Goal: Task Accomplishment & Management: Manage account settings

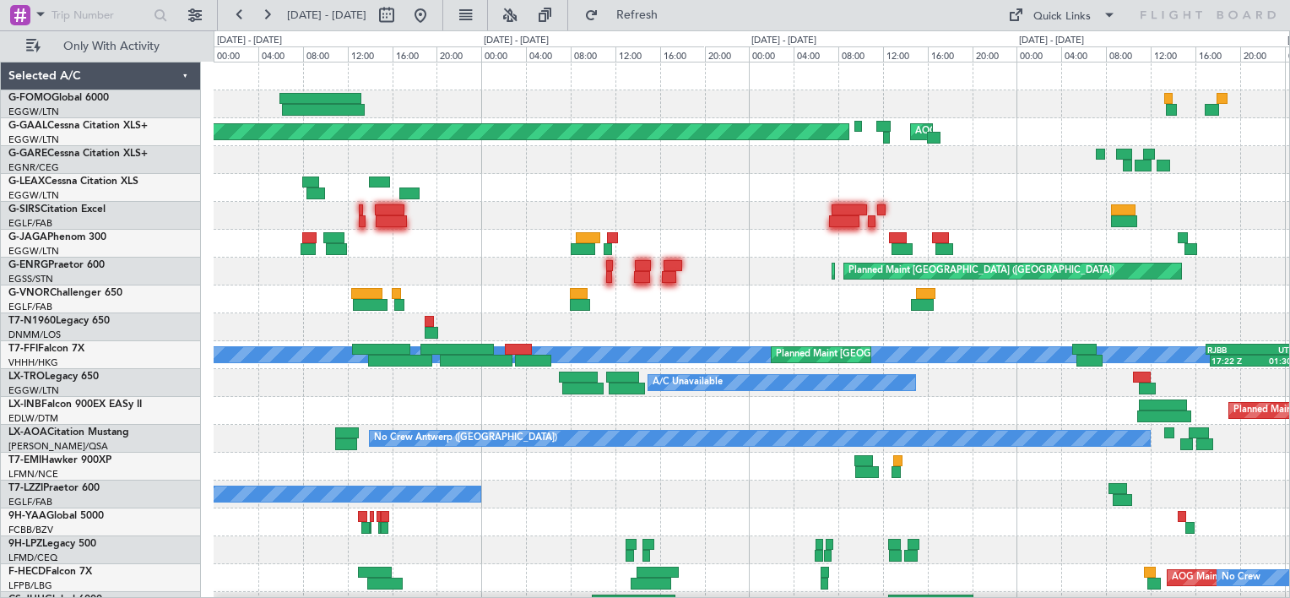
click at [670, 182] on div "A/C Unavailable" at bounding box center [751, 188] width 1075 height 28
click at [500, 203] on div "Planned Maint [GEOGRAPHIC_DATA] ([GEOGRAPHIC_DATA])" at bounding box center [751, 216] width 1075 height 28
click at [667, 10] on span "Refresh" at bounding box center [637, 15] width 71 height 12
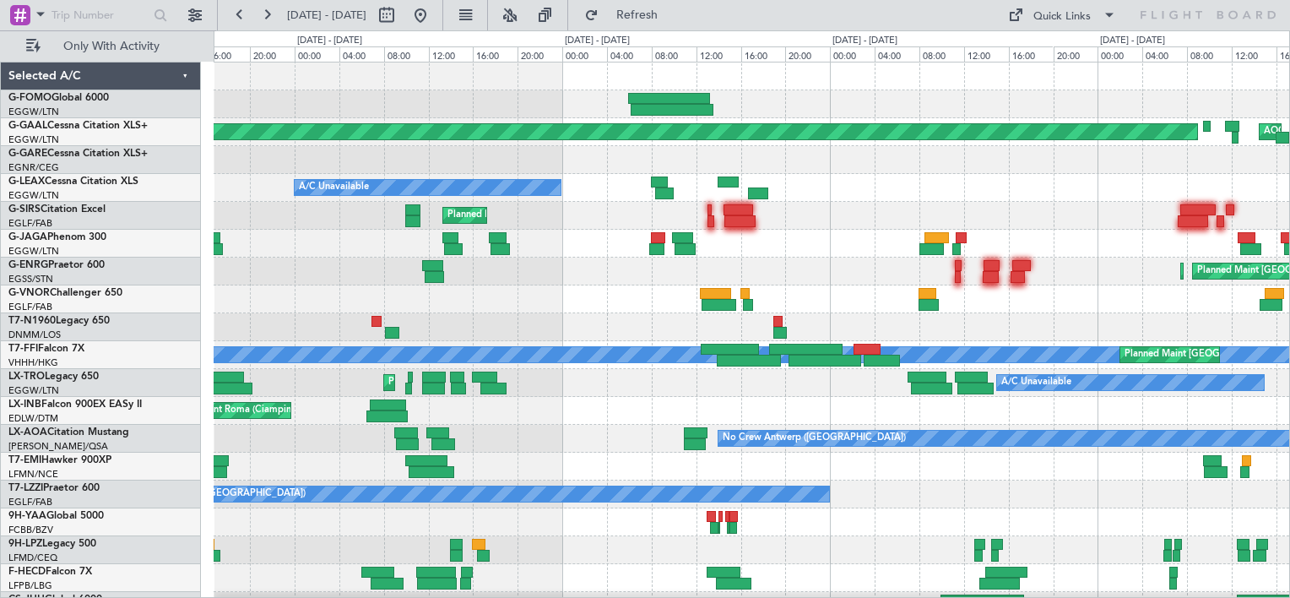
click at [835, 206] on div "Planned Maint Dusseldorf AOG Maint [GEOGRAPHIC_DATA] A/C Unavailable Planned Ma…" at bounding box center [751, 340] width 1075 height 557
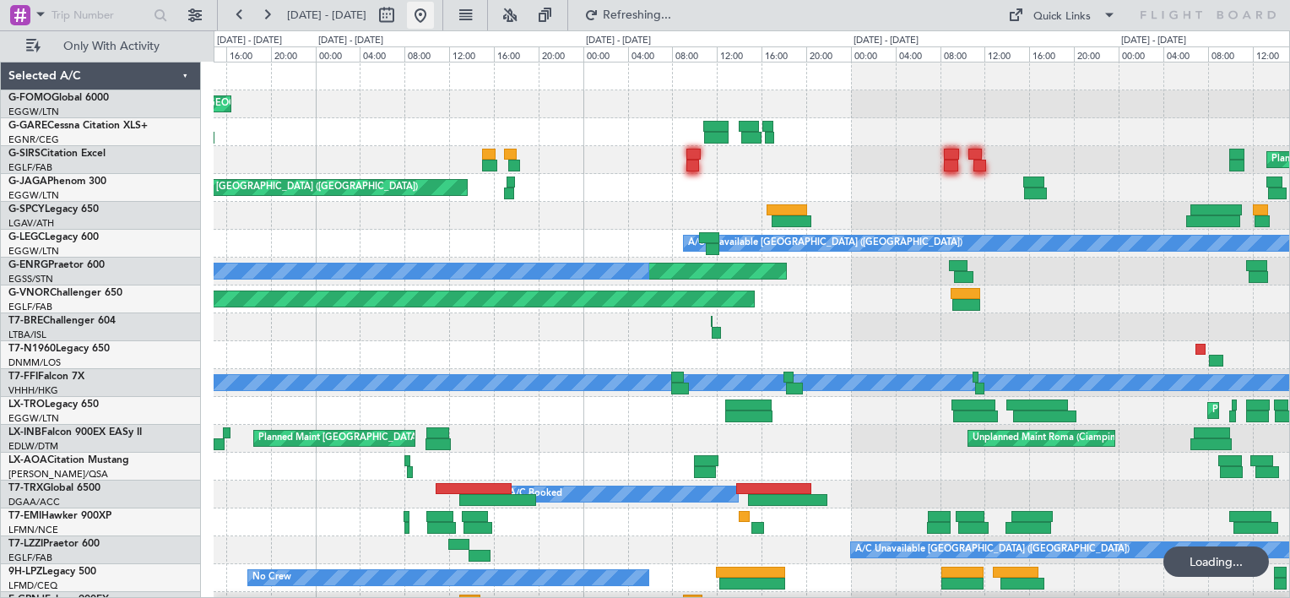
click at [434, 24] on button at bounding box center [420, 15] width 27 height 27
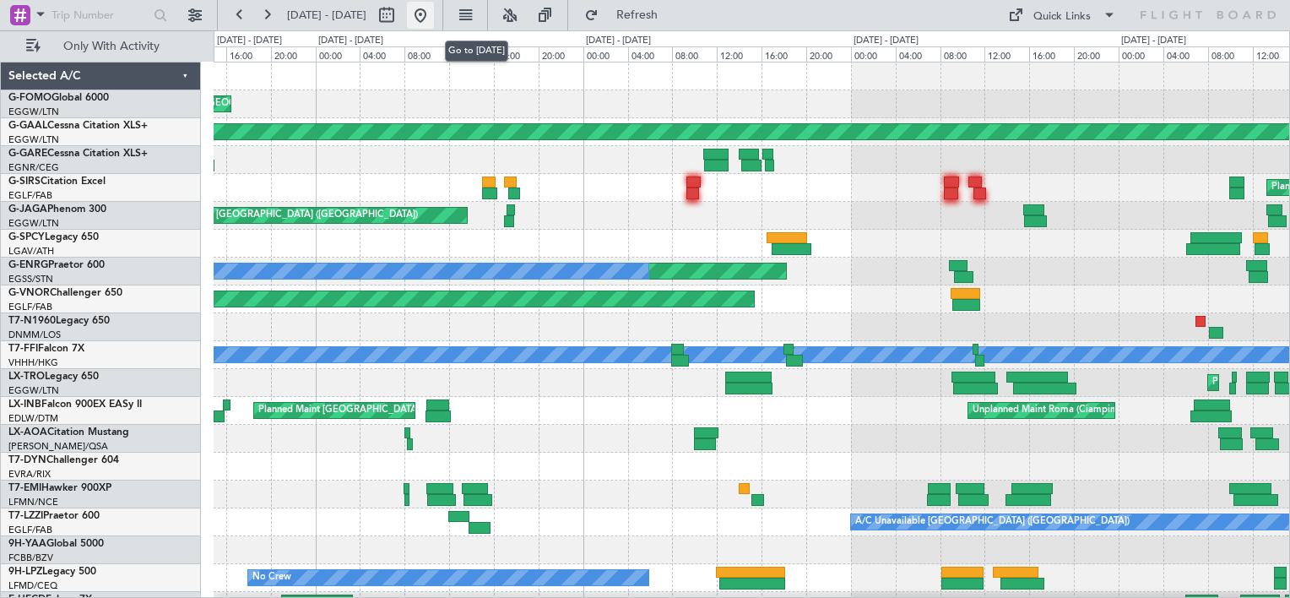
click at [434, 24] on button at bounding box center [420, 15] width 27 height 27
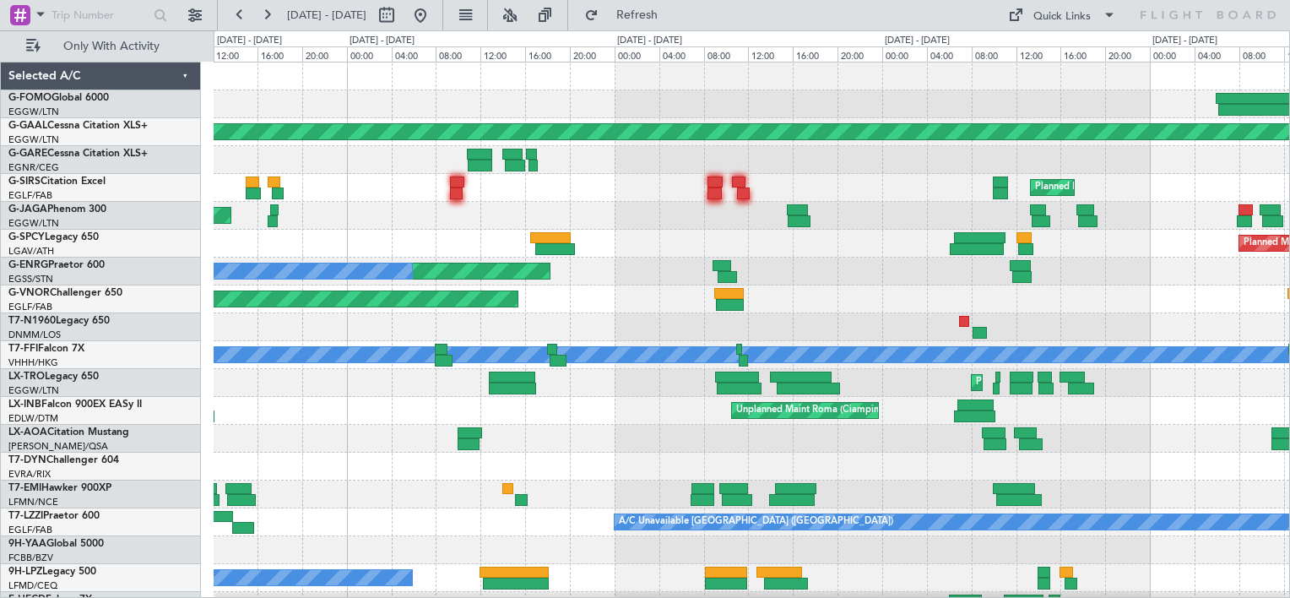
click at [317, 131] on div "Planned Maint [GEOGRAPHIC_DATA] ([GEOGRAPHIC_DATA]) Planned [GEOGRAPHIC_DATA] P…" at bounding box center [751, 354] width 1075 height 585
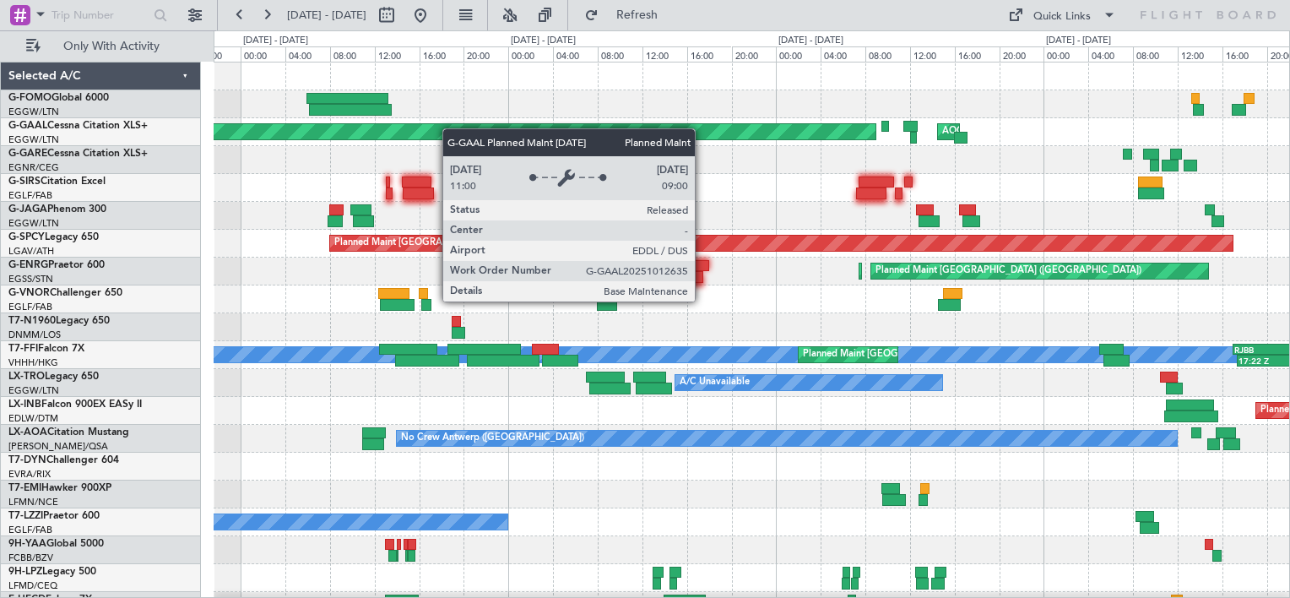
click at [290, 157] on div "Planned Maint Dusseldorf AOG Maint [GEOGRAPHIC_DATA] Planned Maint [GEOGRAPHIC_…" at bounding box center [751, 354] width 1075 height 585
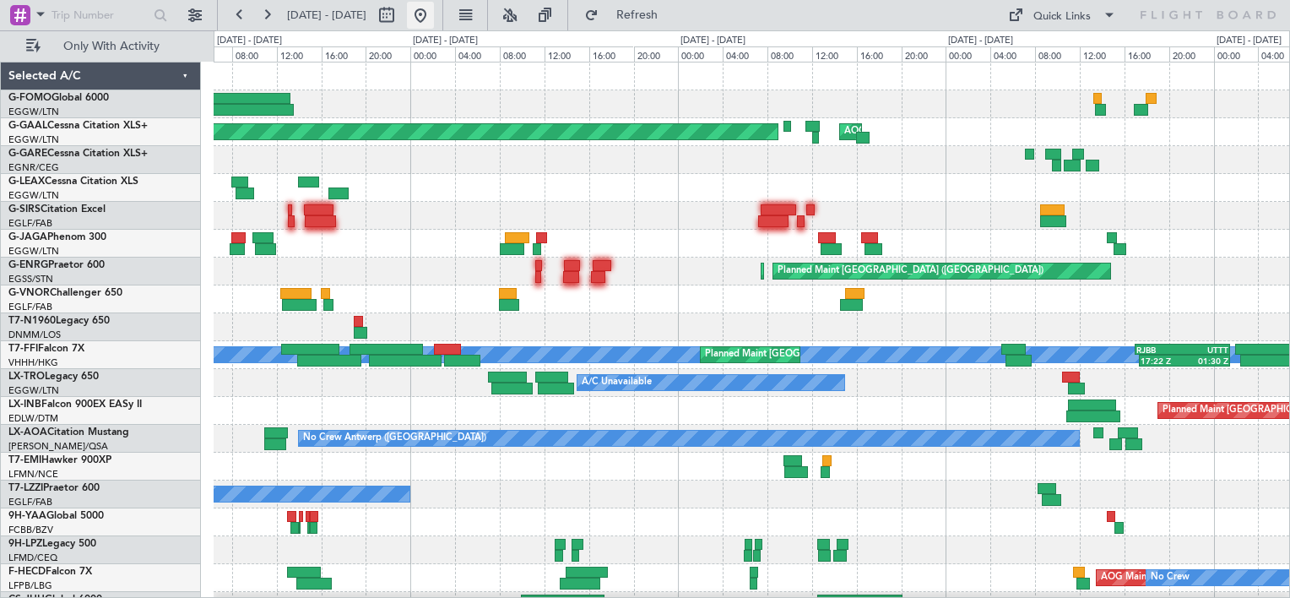
click at [434, 14] on button at bounding box center [420, 15] width 27 height 27
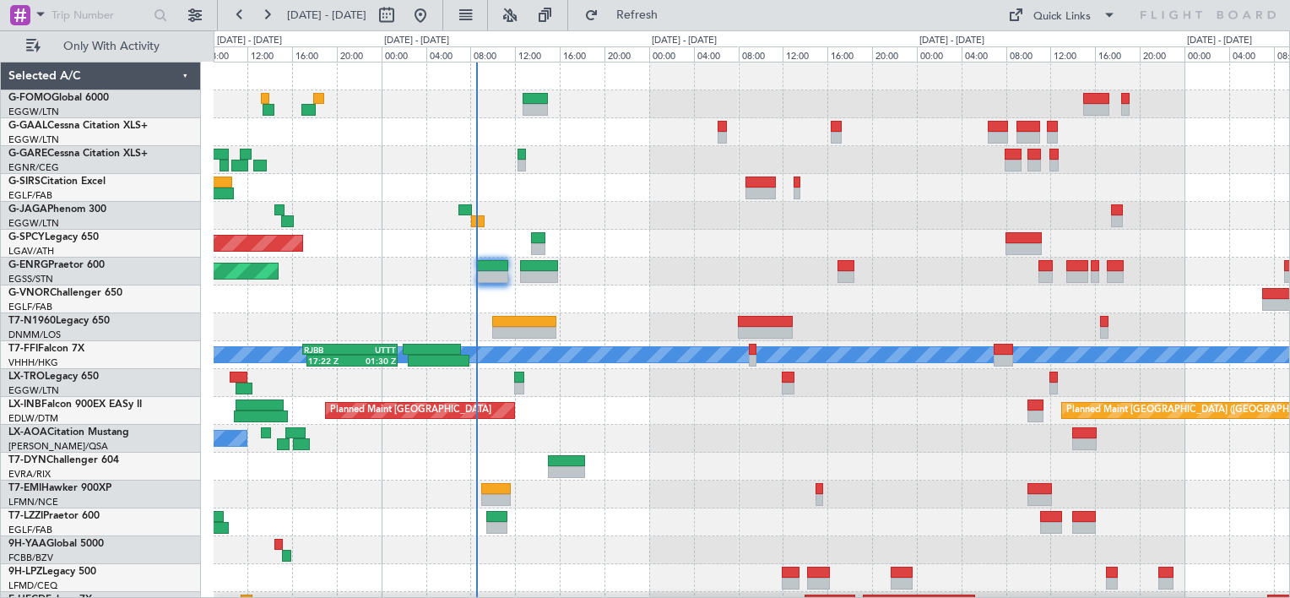
click at [533, 219] on div "AOG Maint Dusseldorf Planned [GEOGRAPHIC_DATA] Planned Maint [GEOGRAPHIC_DATA] …" at bounding box center [751, 354] width 1075 height 585
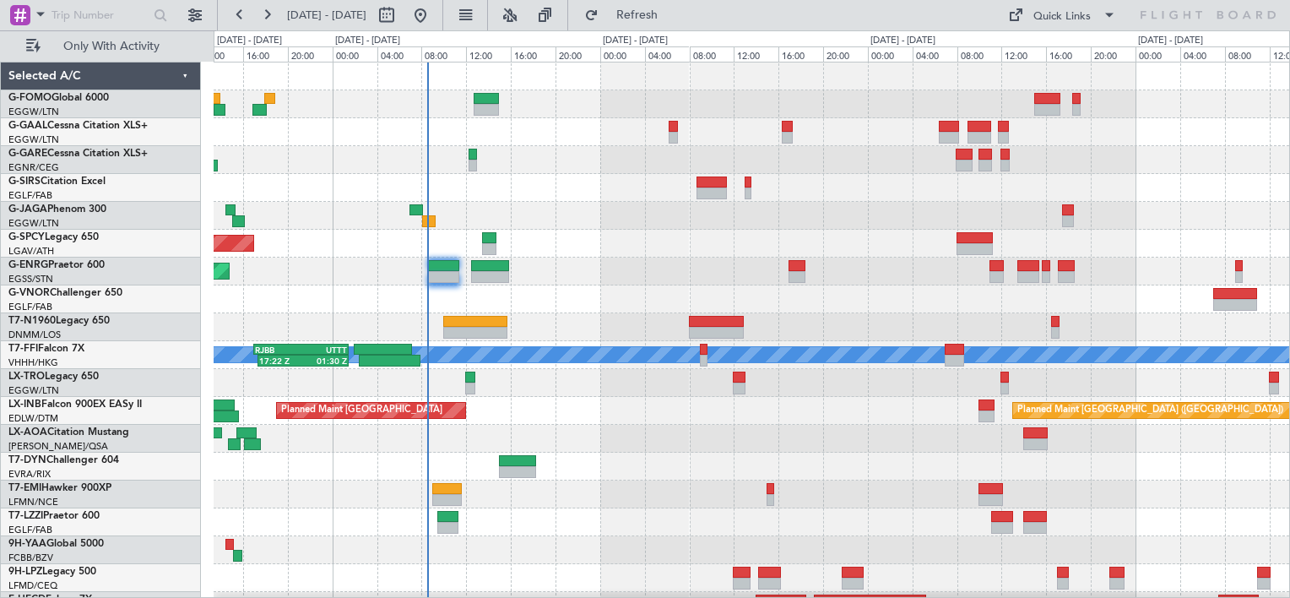
click at [603, 452] on div at bounding box center [751, 466] width 1075 height 28
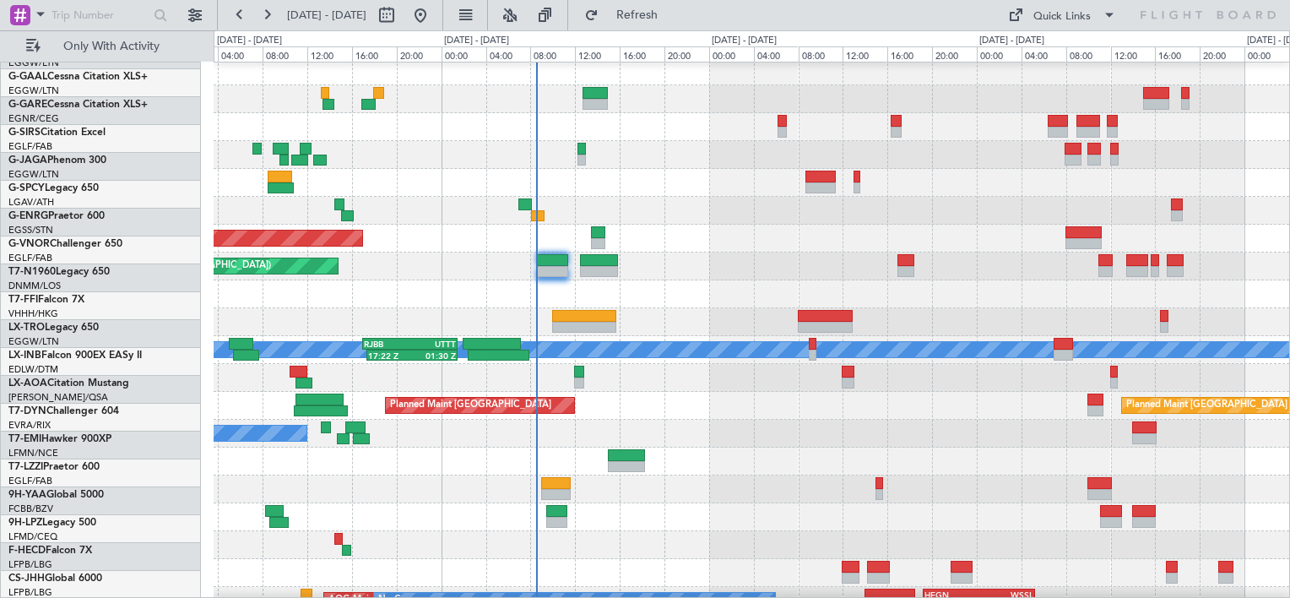
scroll to position [5, 0]
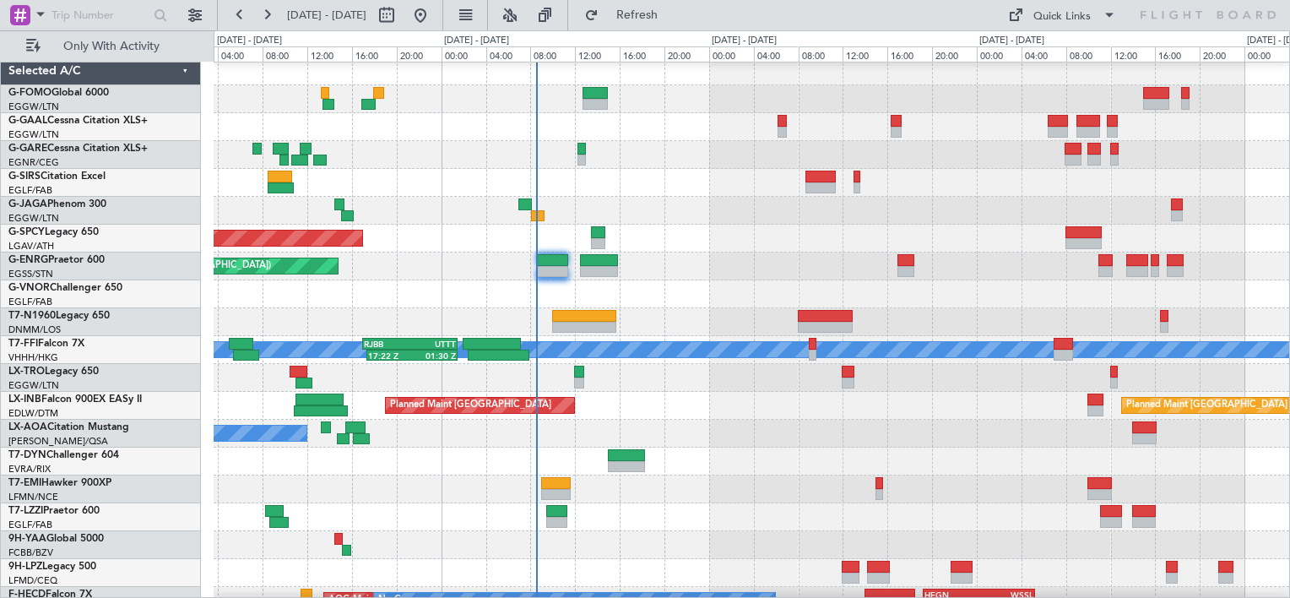
click at [475, 159] on div at bounding box center [751, 155] width 1075 height 28
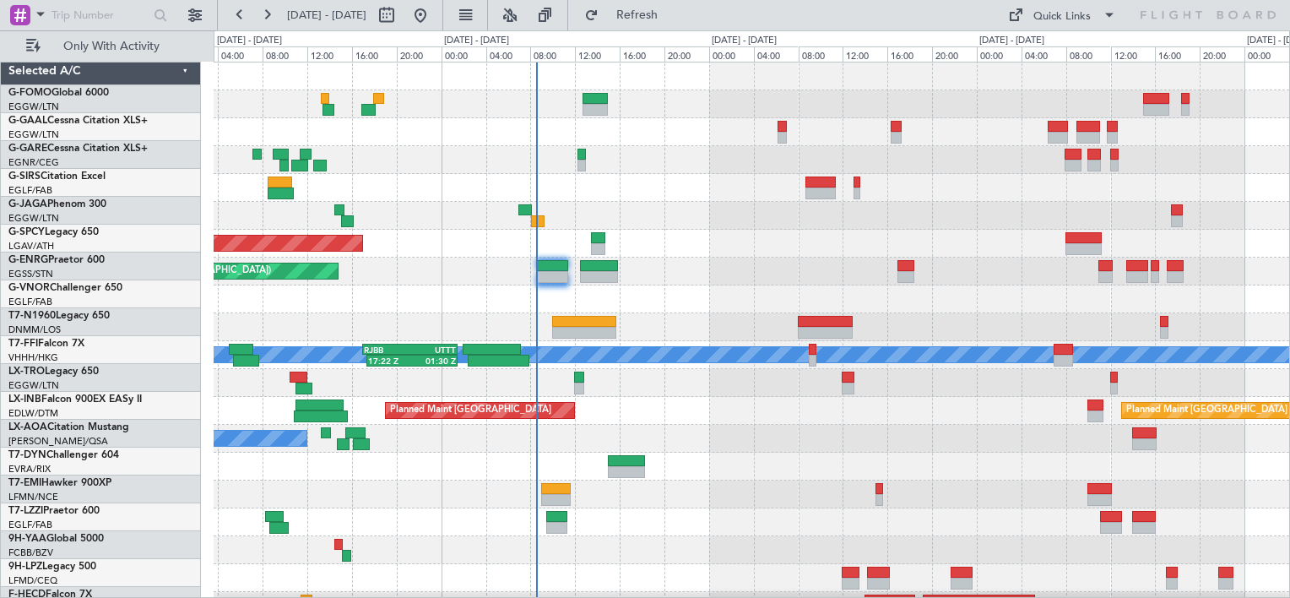
scroll to position [0, 0]
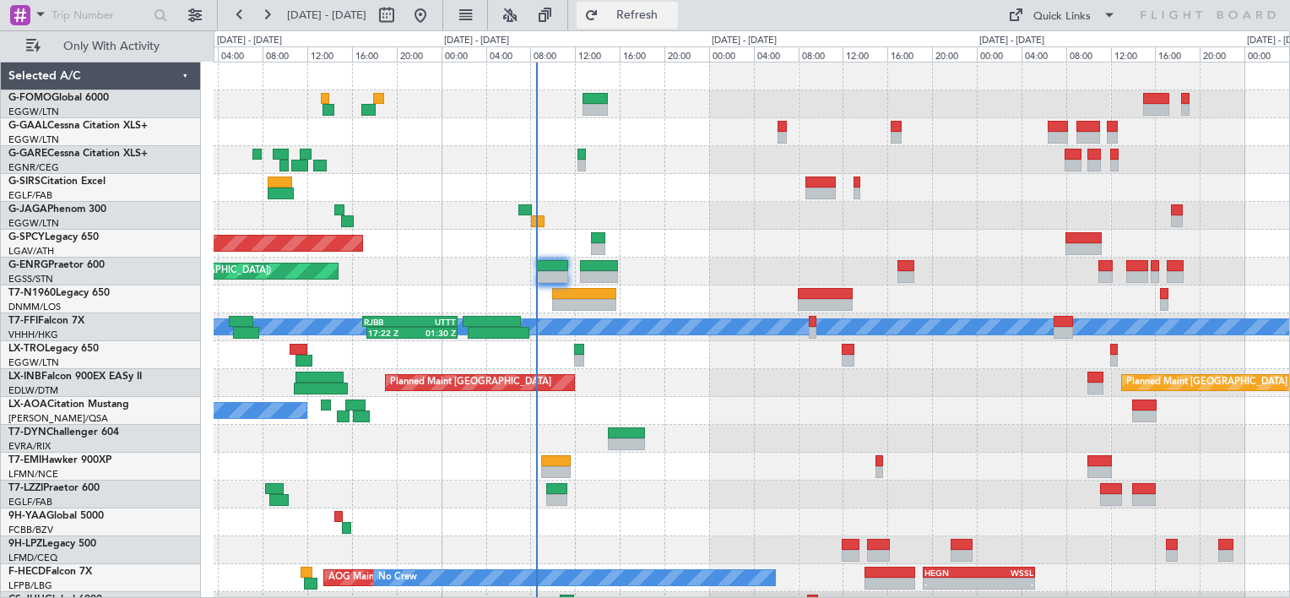
click at [652, 13] on button "Refresh" at bounding box center [626, 15] width 101 height 27
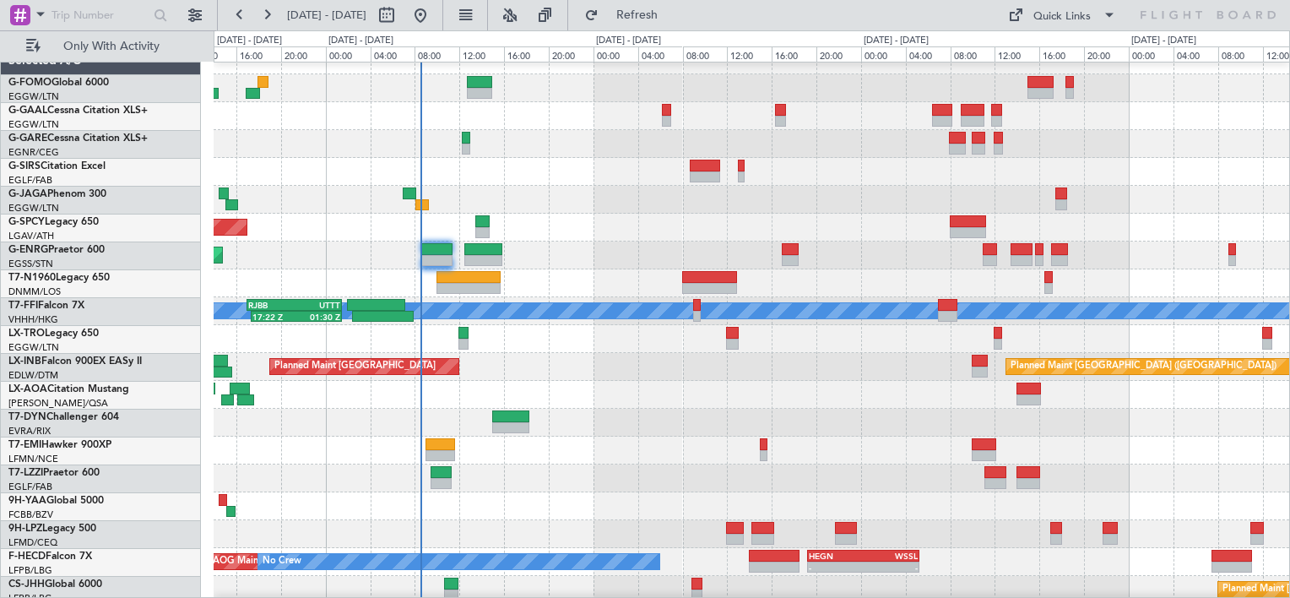
click at [534, 116] on div "AOG Maint Dusseldorf" at bounding box center [751, 116] width 1075 height 28
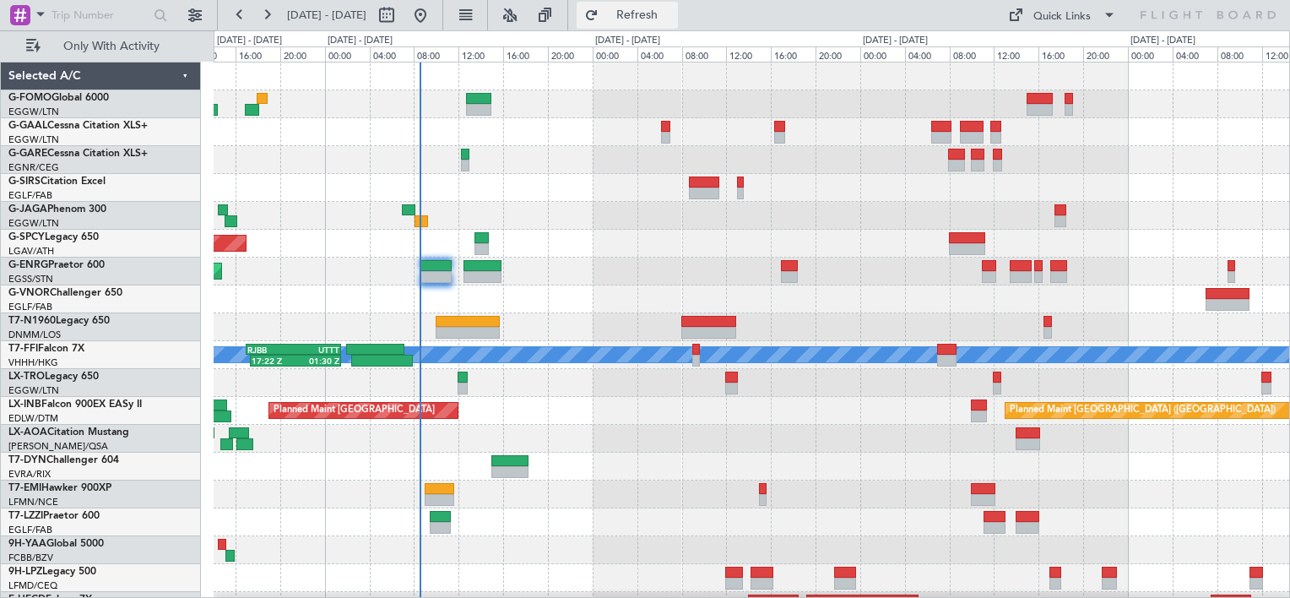
click at [673, 21] on span "Refresh" at bounding box center [637, 15] width 71 height 12
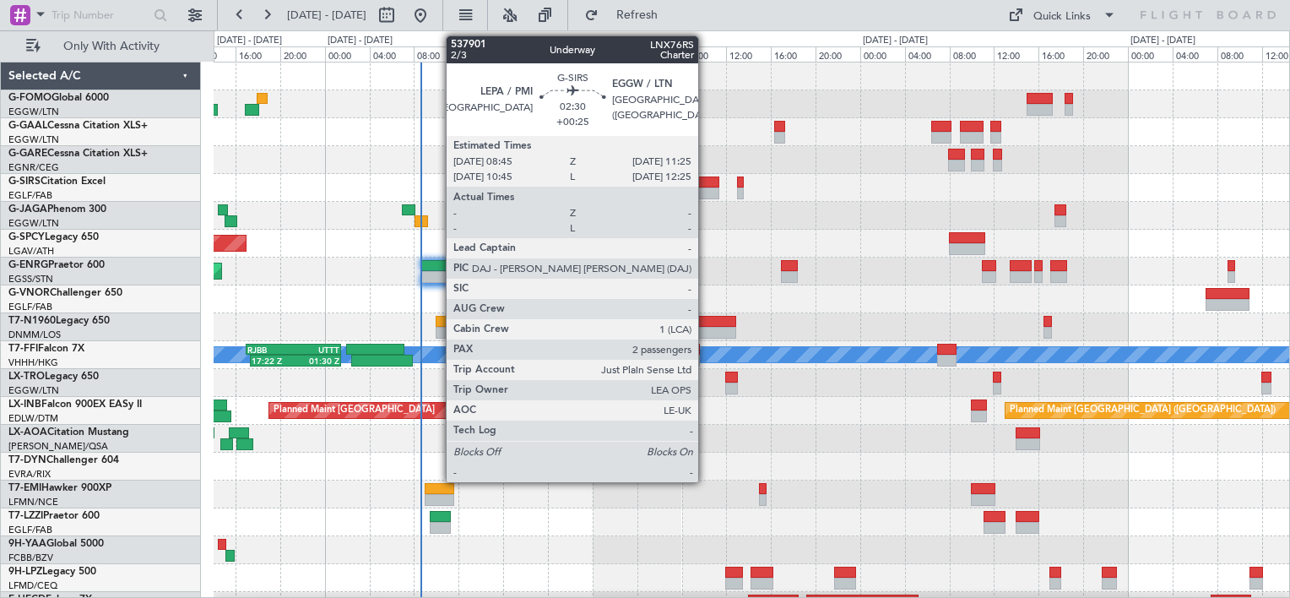
click at [716, 132] on div "AOG Maint Dusseldorf" at bounding box center [751, 132] width 1075 height 28
click at [709, 181] on div at bounding box center [704, 182] width 30 height 12
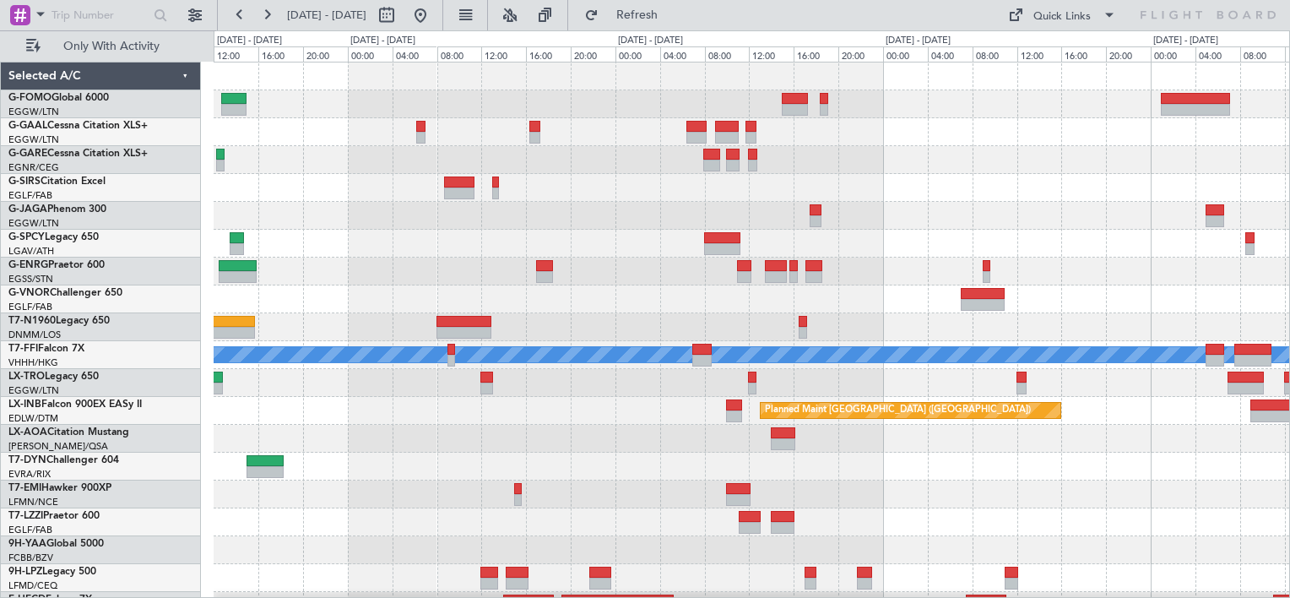
click at [420, 311] on div "Planned Maint [GEOGRAPHIC_DATA] ([GEOGRAPHIC_DATA]) Planned Maint [GEOGRAPHIC_D…" at bounding box center [751, 354] width 1075 height 585
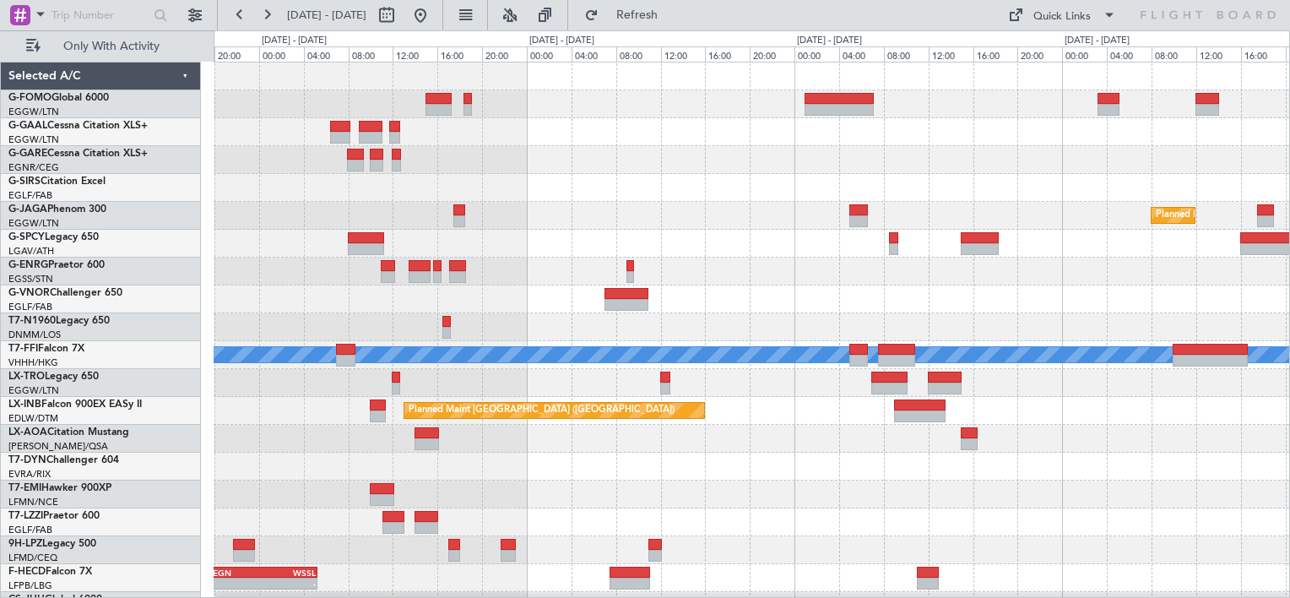
click at [617, 114] on div at bounding box center [751, 104] width 1075 height 28
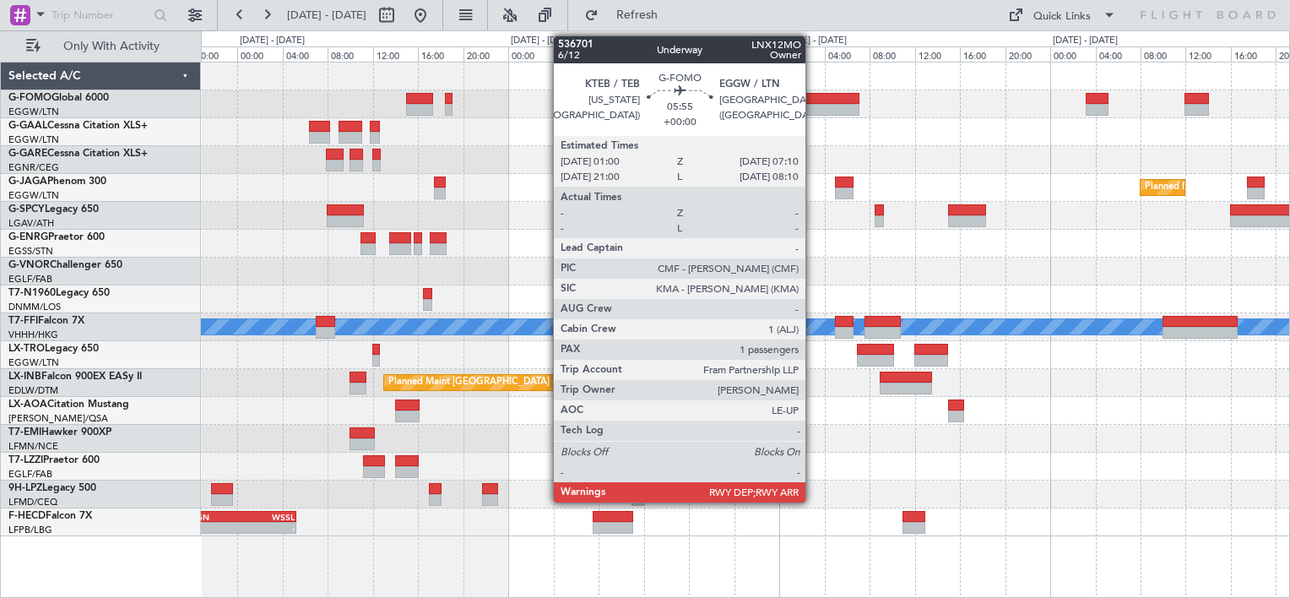
click at [813, 93] on div at bounding box center [825, 99] width 70 height 12
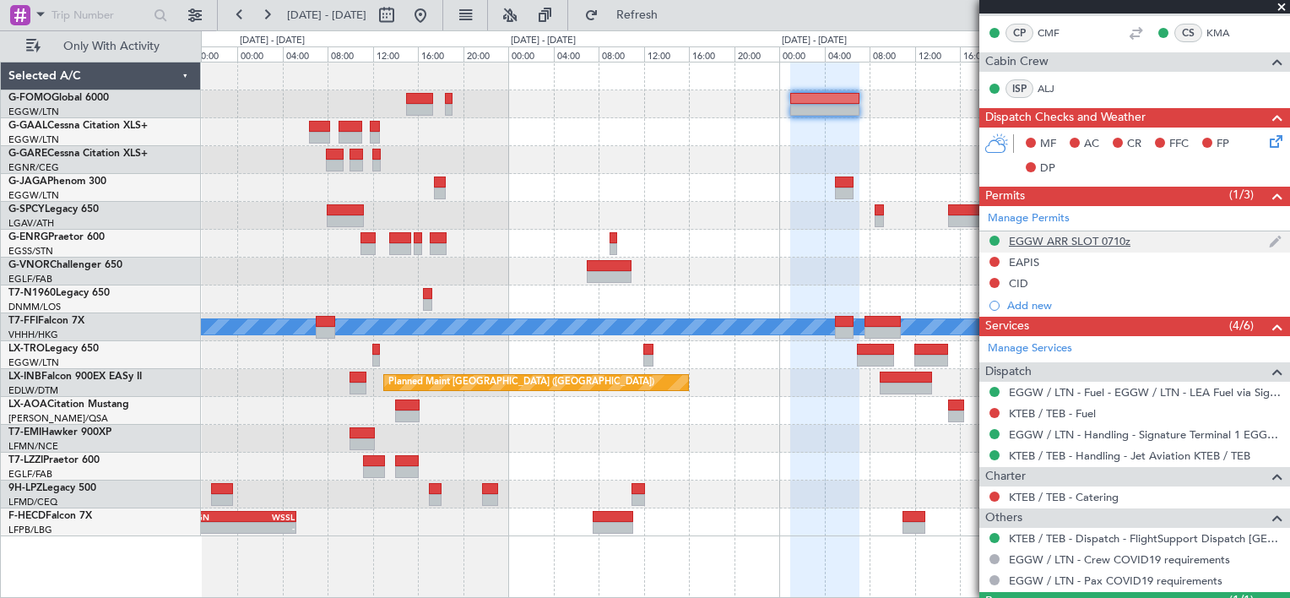
scroll to position [338, 0]
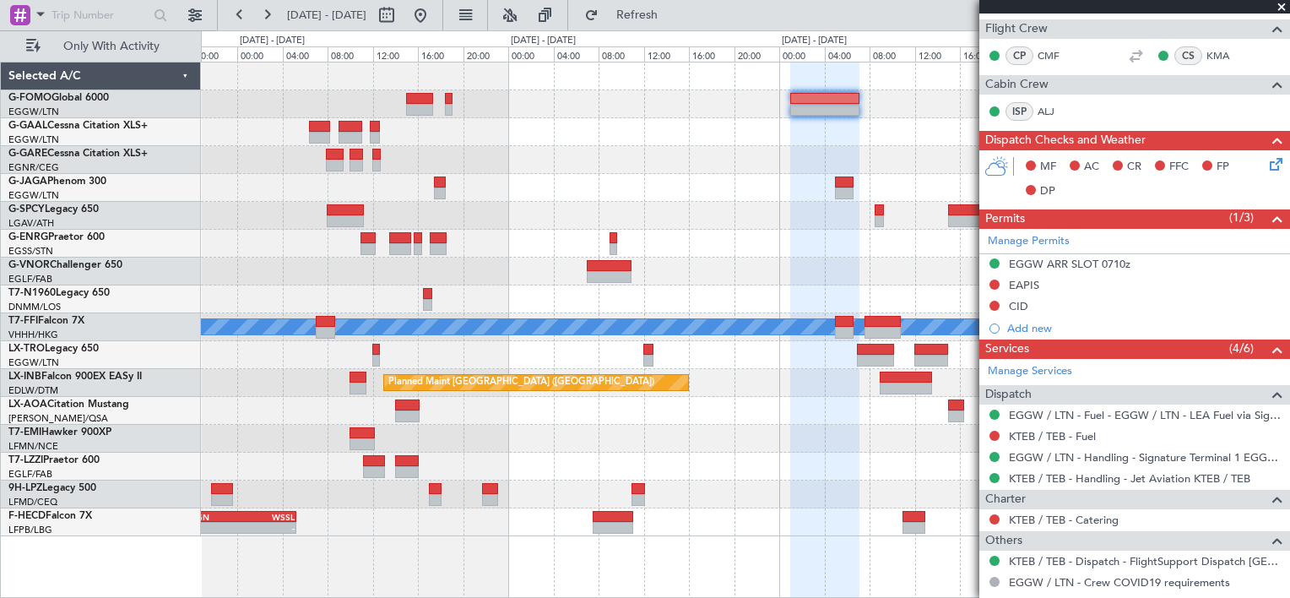
click at [581, 149] on div at bounding box center [745, 160] width 1088 height 28
click at [1283, 8] on span at bounding box center [1281, 7] width 17 height 15
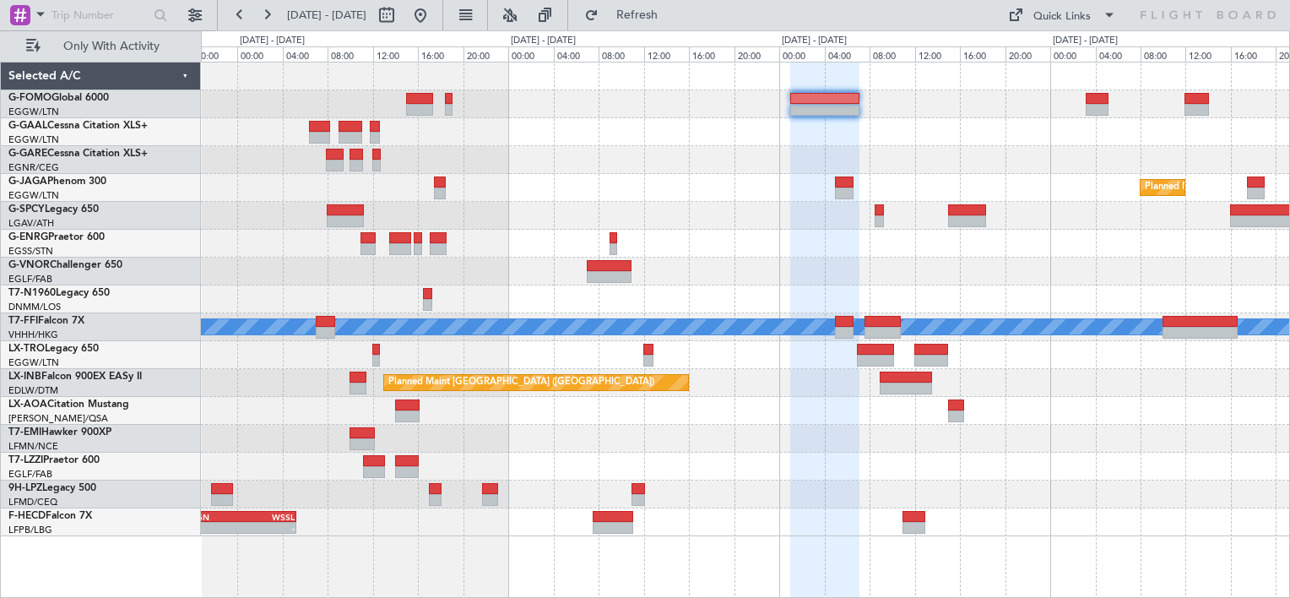
type input "0"
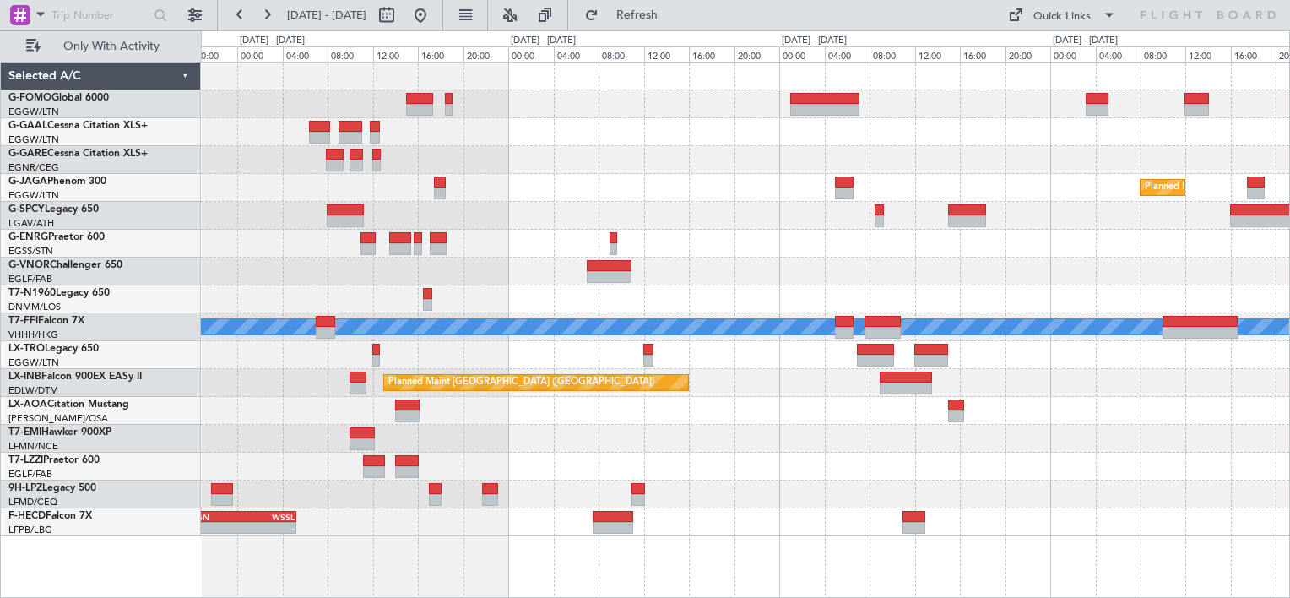
click at [726, 112] on div at bounding box center [745, 104] width 1088 height 28
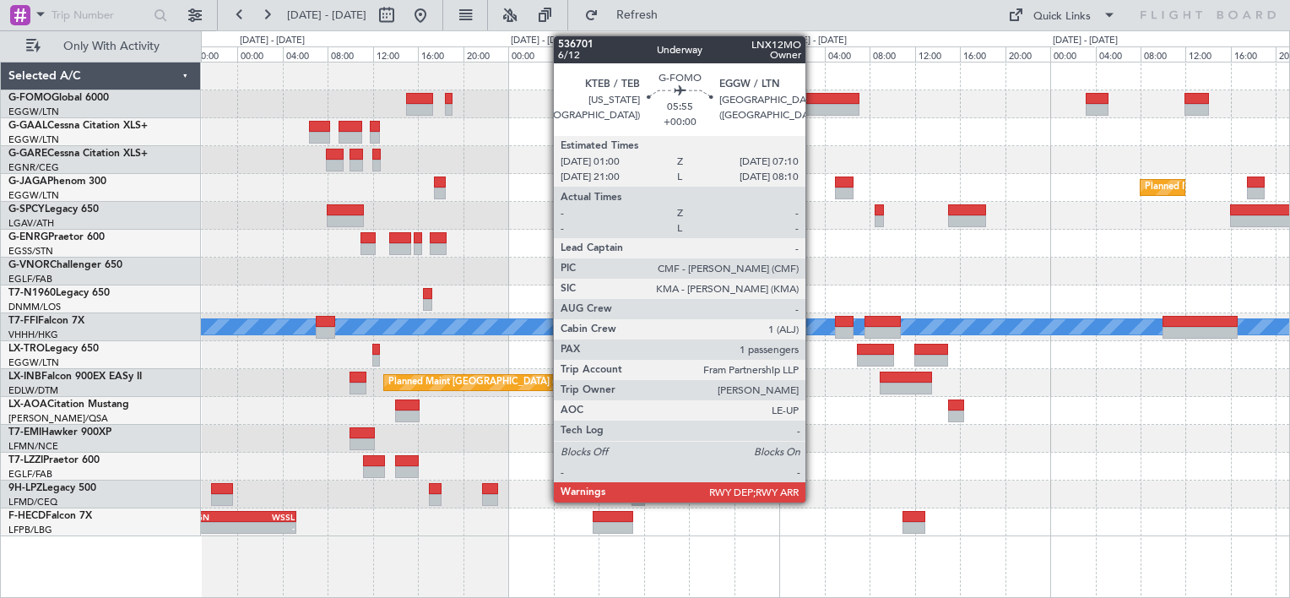
click at [813, 96] on div at bounding box center [825, 99] width 70 height 12
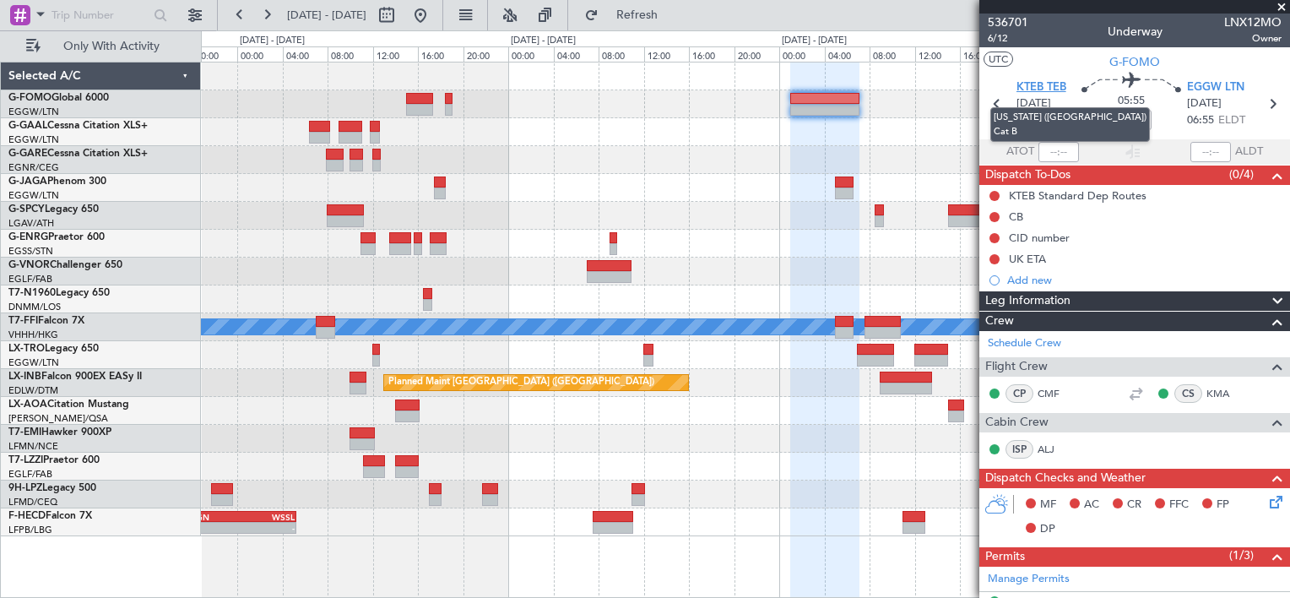
click at [1036, 83] on span "KTEB TEB" at bounding box center [1041, 87] width 50 height 17
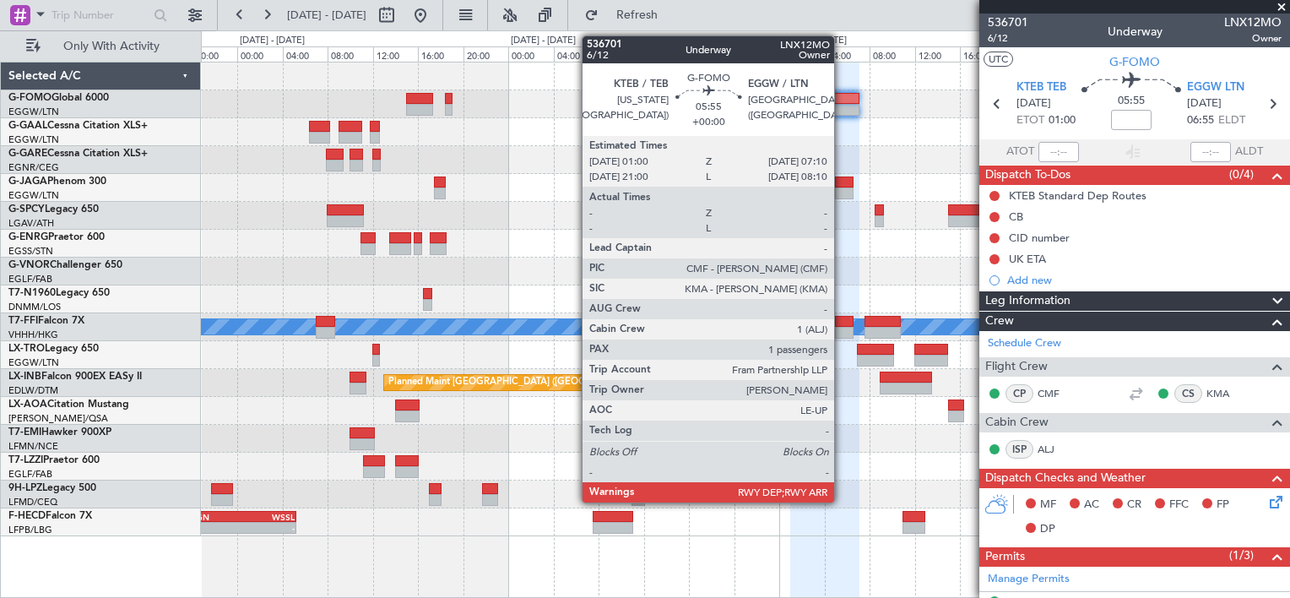
click at [841, 98] on div at bounding box center [825, 99] width 70 height 12
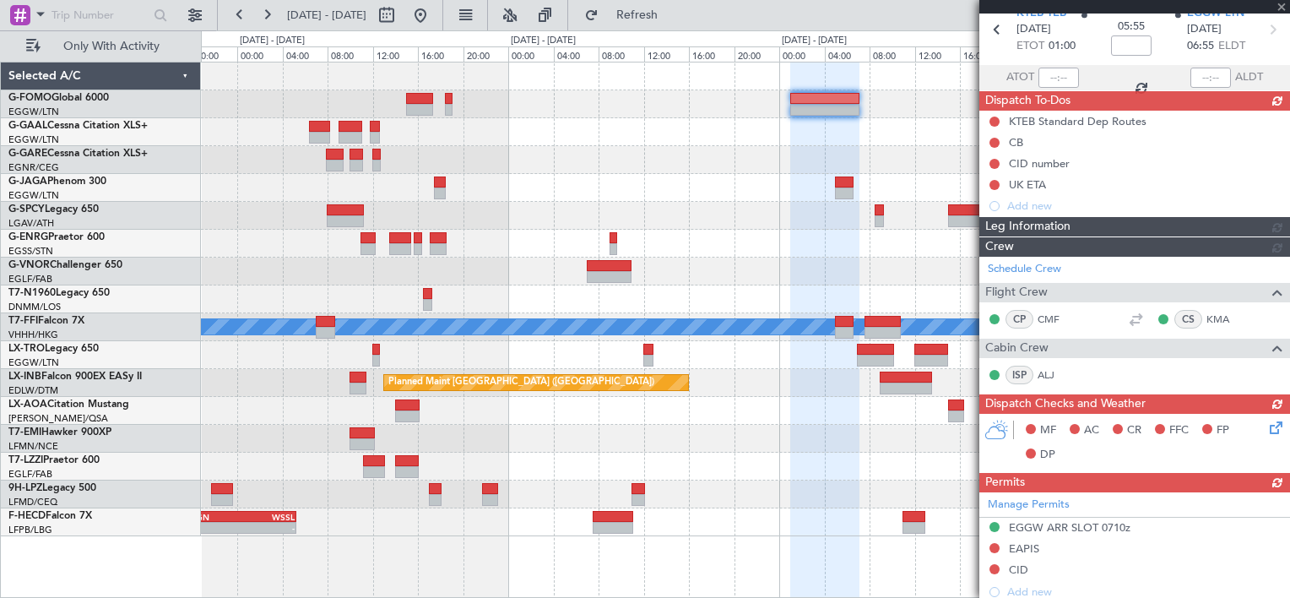
scroll to position [338, 0]
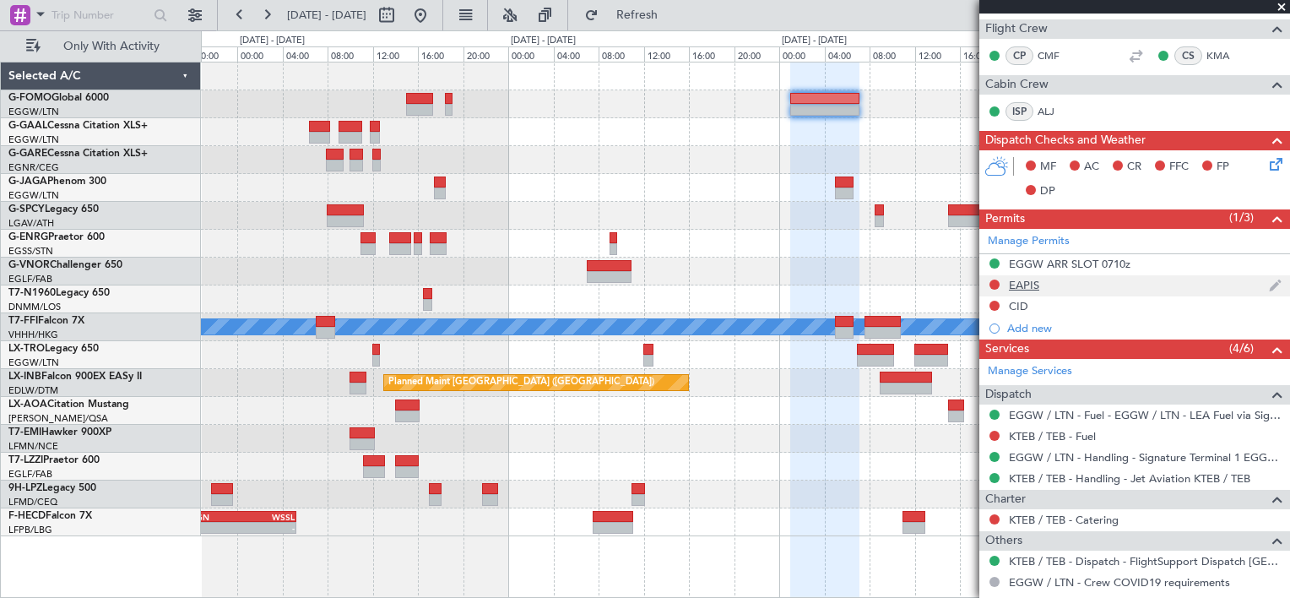
click at [1023, 284] on div "EAPIS" at bounding box center [1024, 285] width 30 height 14
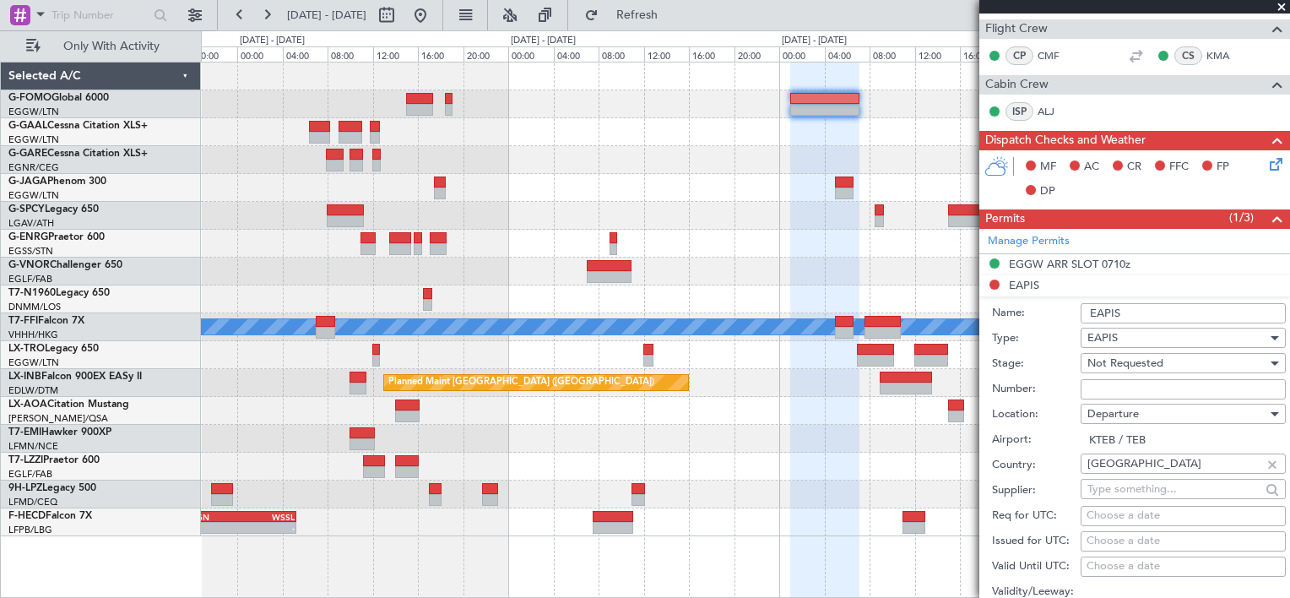
click at [1102, 393] on input "Number:" at bounding box center [1182, 389] width 205 height 20
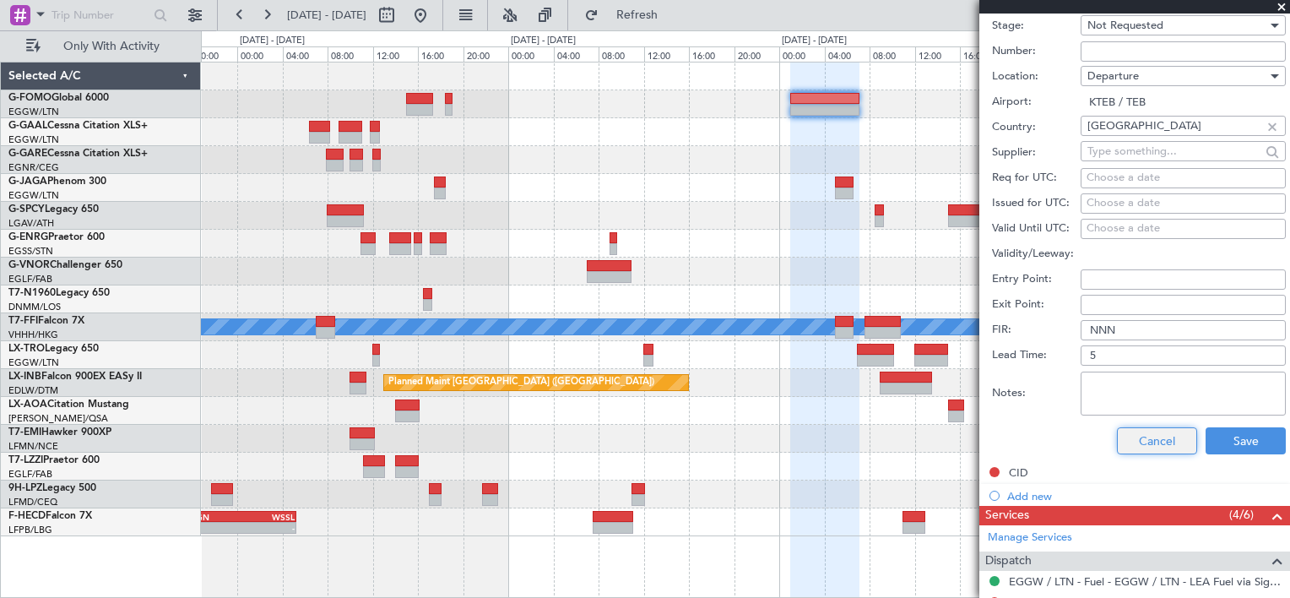
click at [1146, 438] on button "Cancel" at bounding box center [1157, 440] width 80 height 27
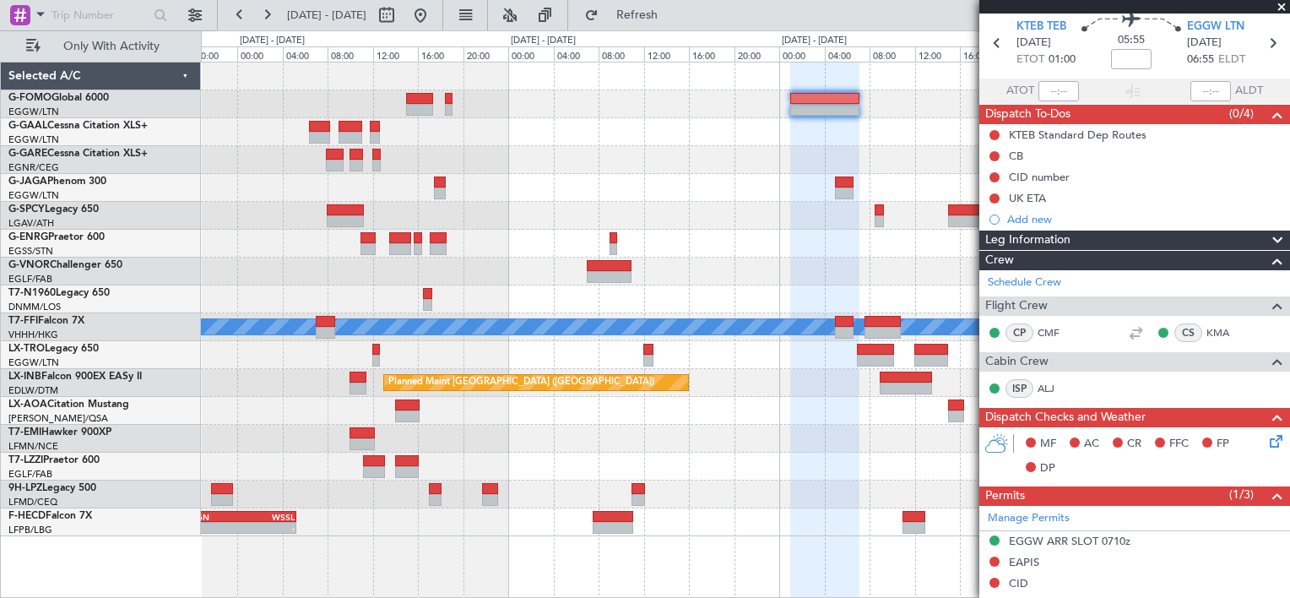
scroll to position [0, 0]
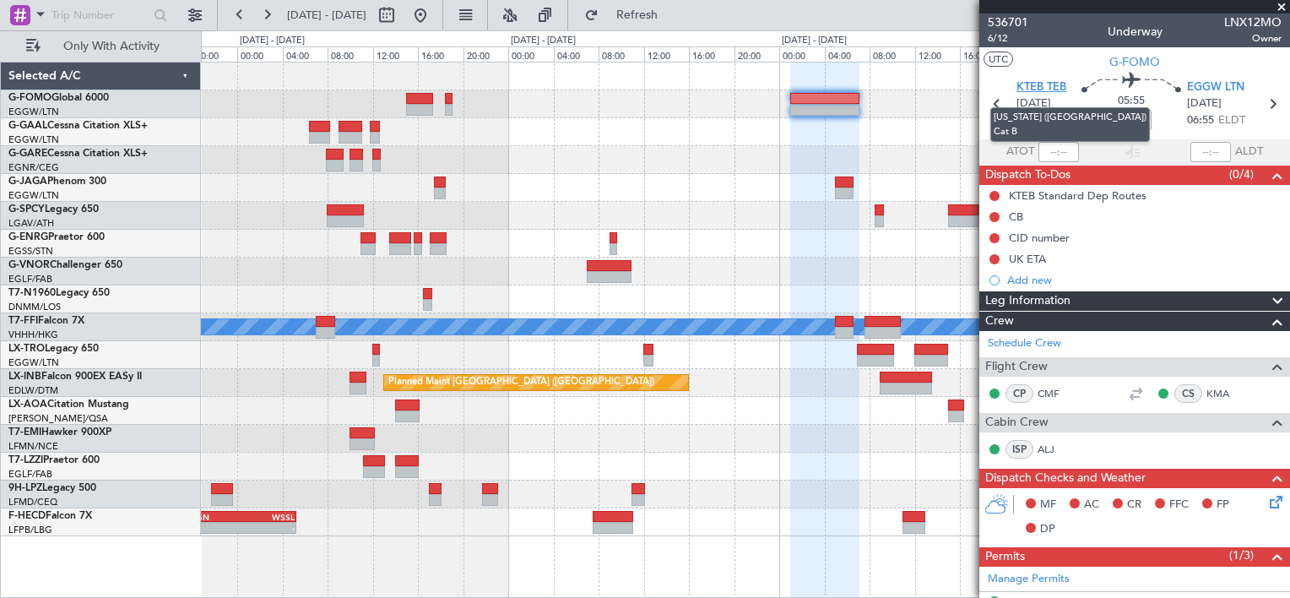
click at [1030, 89] on span "KTEB TEB" at bounding box center [1041, 87] width 50 height 17
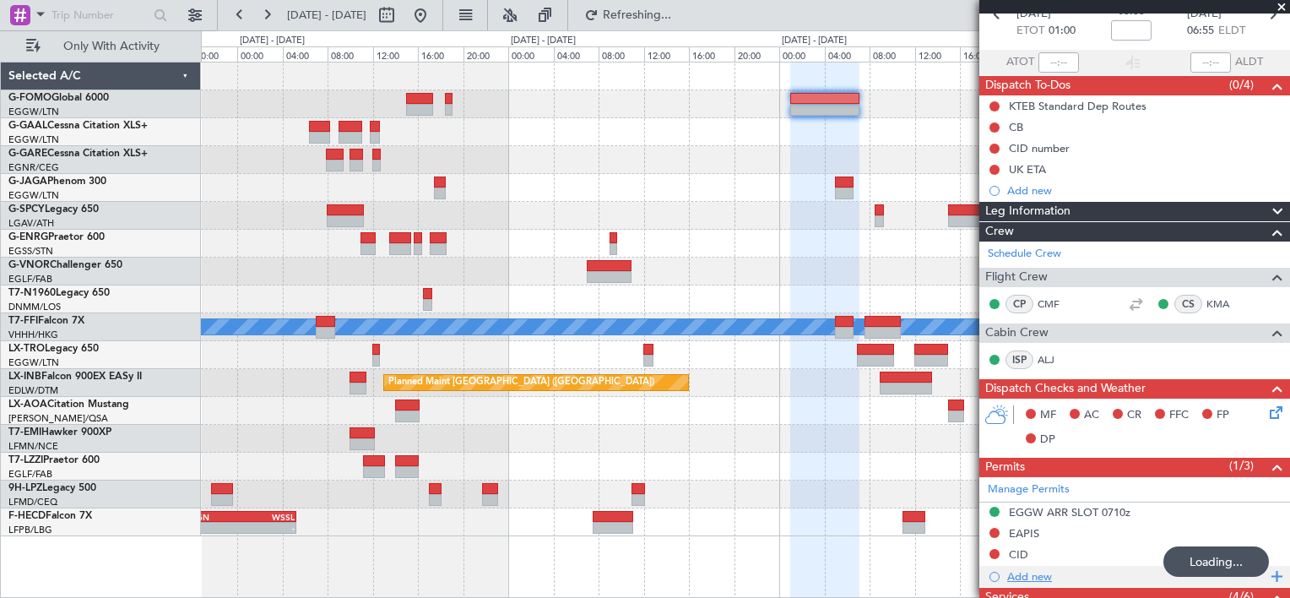
scroll to position [253, 0]
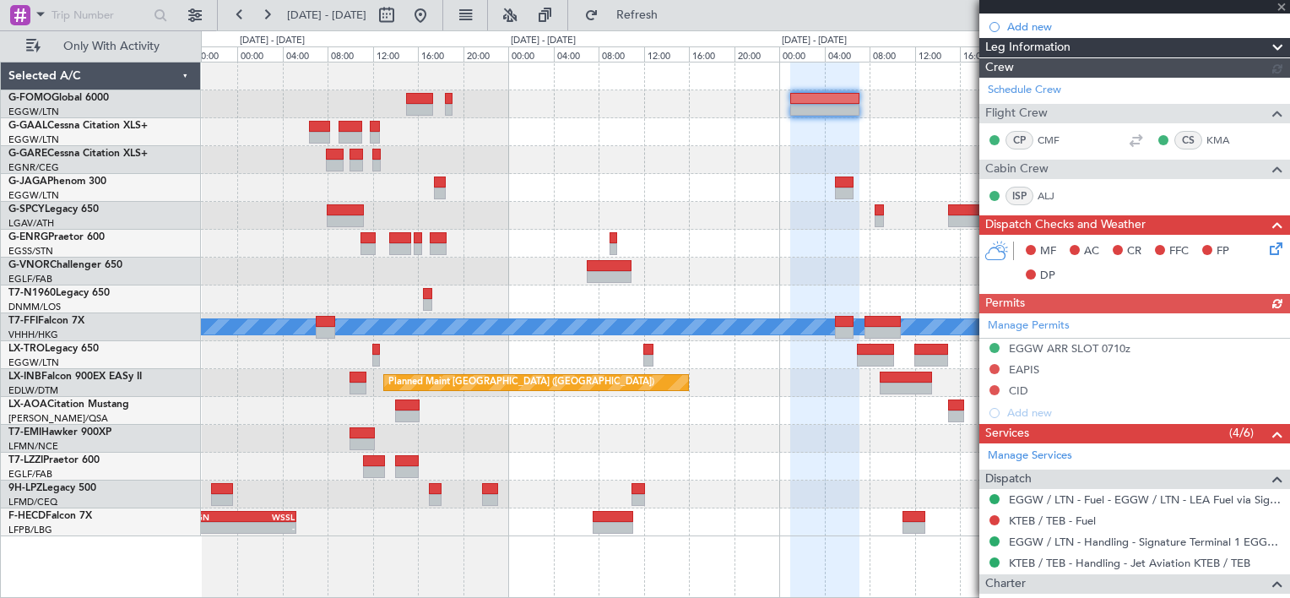
click at [1025, 408] on div "Manage Permits EGGW ARR SLOT 0710z EAPIS CID Add new" at bounding box center [1134, 368] width 311 height 111
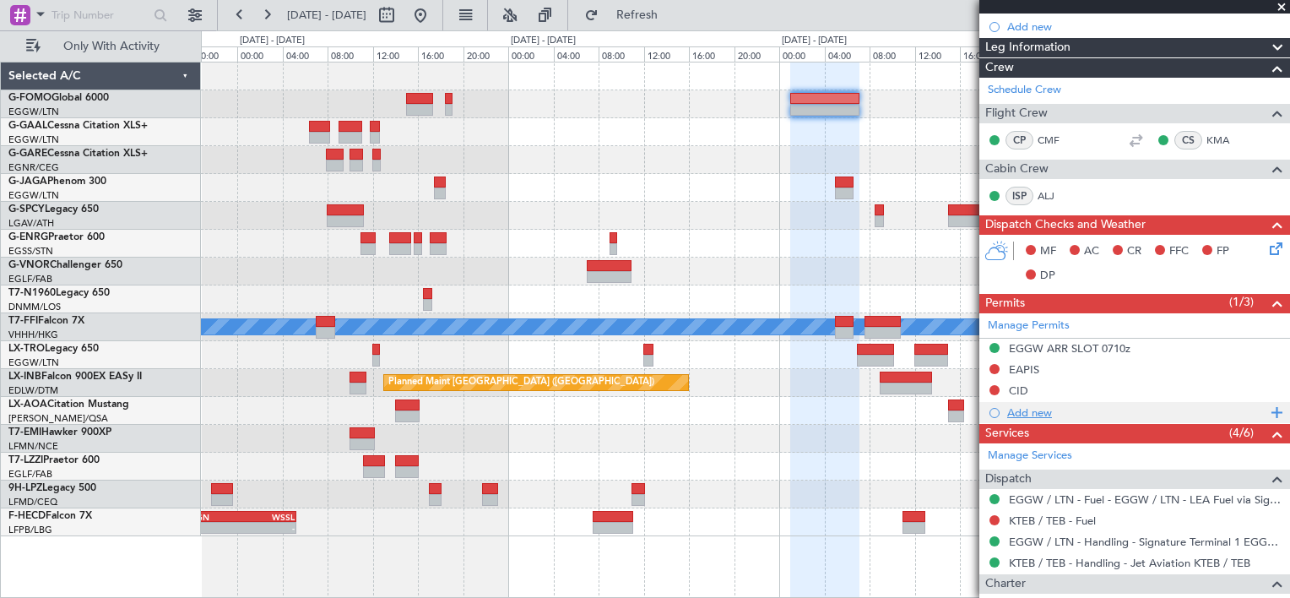
click at [1041, 415] on div "Add new" at bounding box center [1136, 412] width 259 height 14
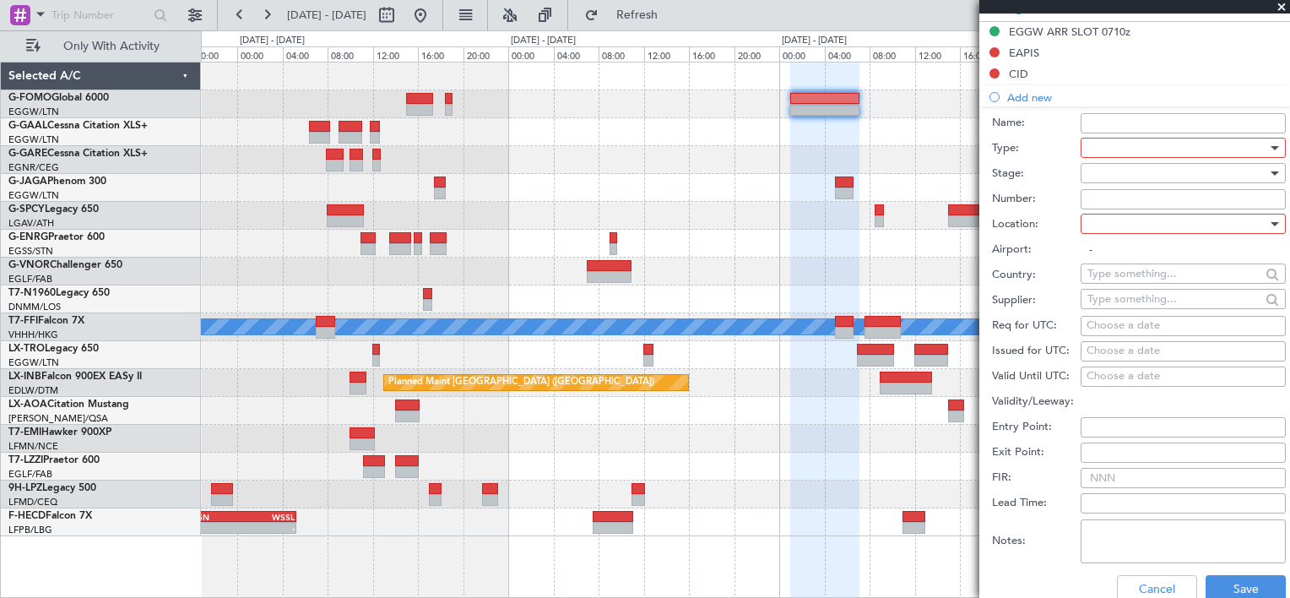
scroll to position [591, 0]
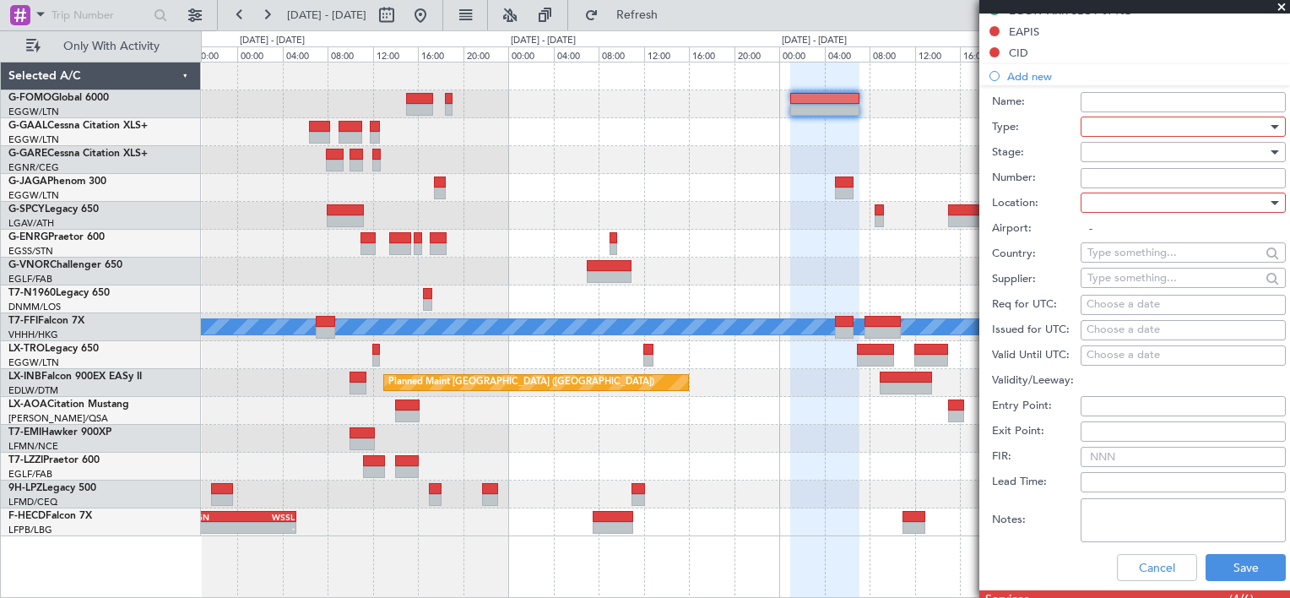
click at [1114, 125] on div at bounding box center [1177, 126] width 180 height 25
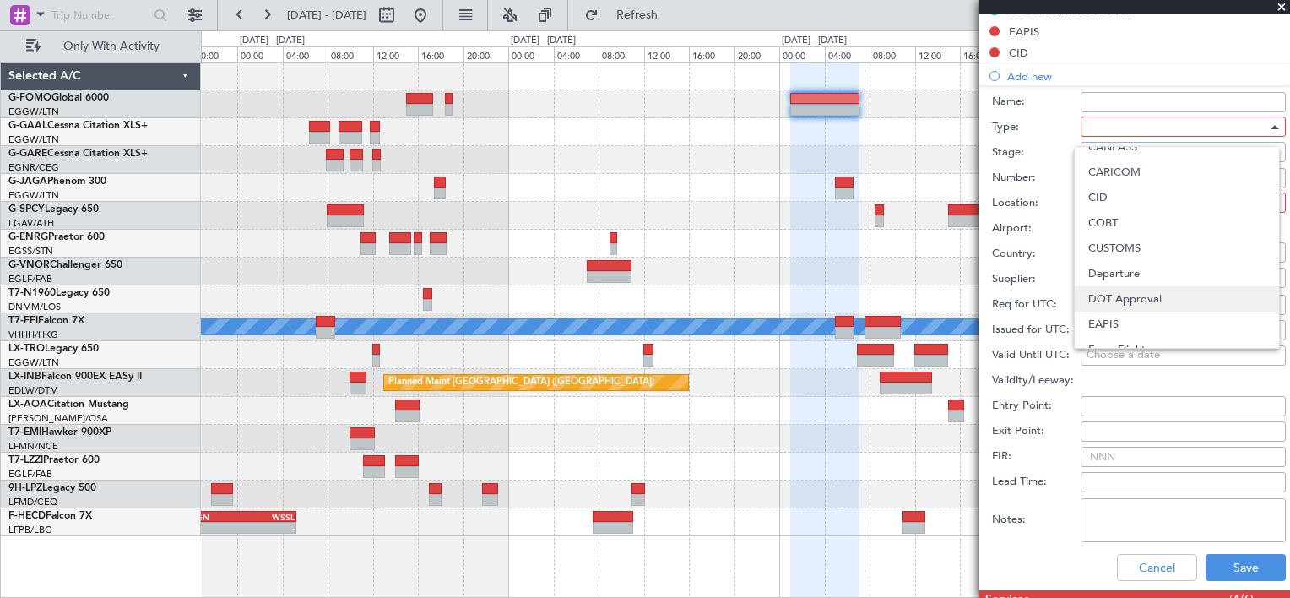
scroll to position [169, 0]
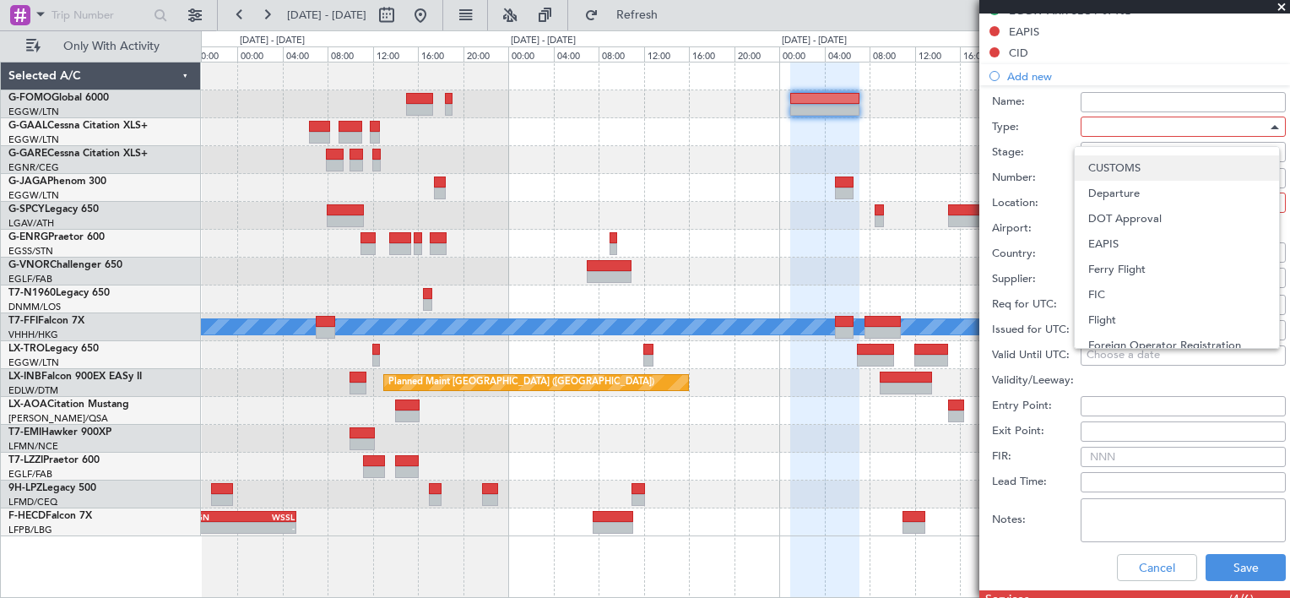
click at [1137, 170] on span "CUSTOMS" at bounding box center [1176, 167] width 177 height 25
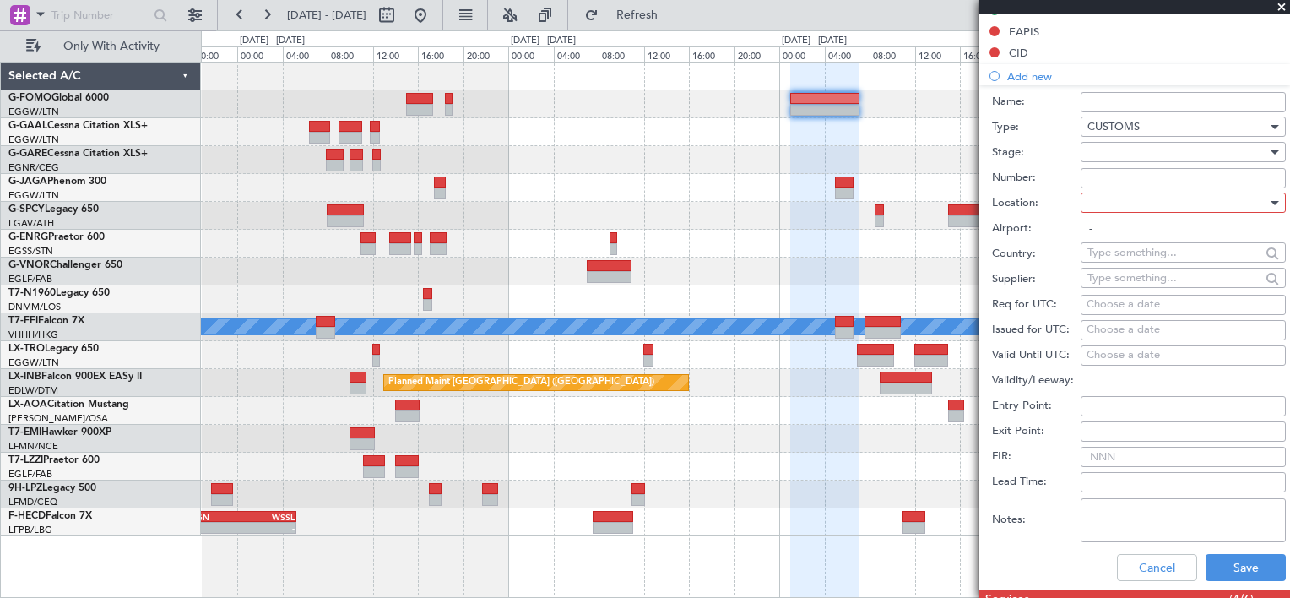
click at [1117, 152] on div at bounding box center [1177, 151] width 180 height 25
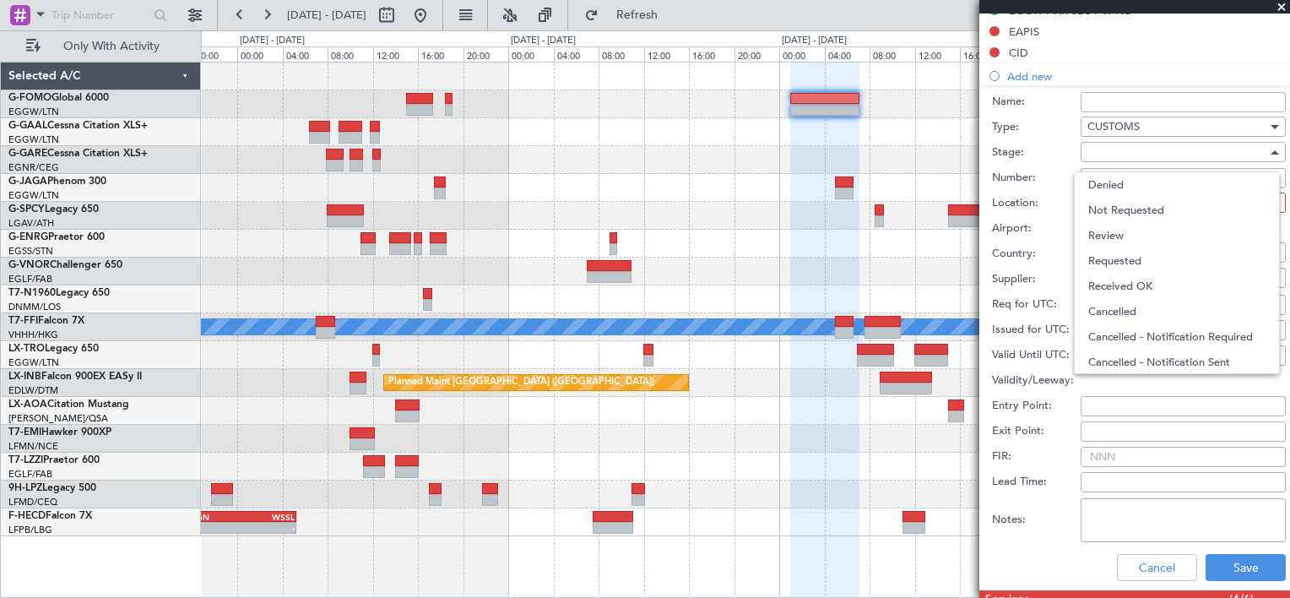
drag, startPoint x: 1124, startPoint y: 284, endPoint x: 1097, endPoint y: 224, distance: 65.0
click at [1124, 280] on span "Received OK" at bounding box center [1176, 285] width 177 height 25
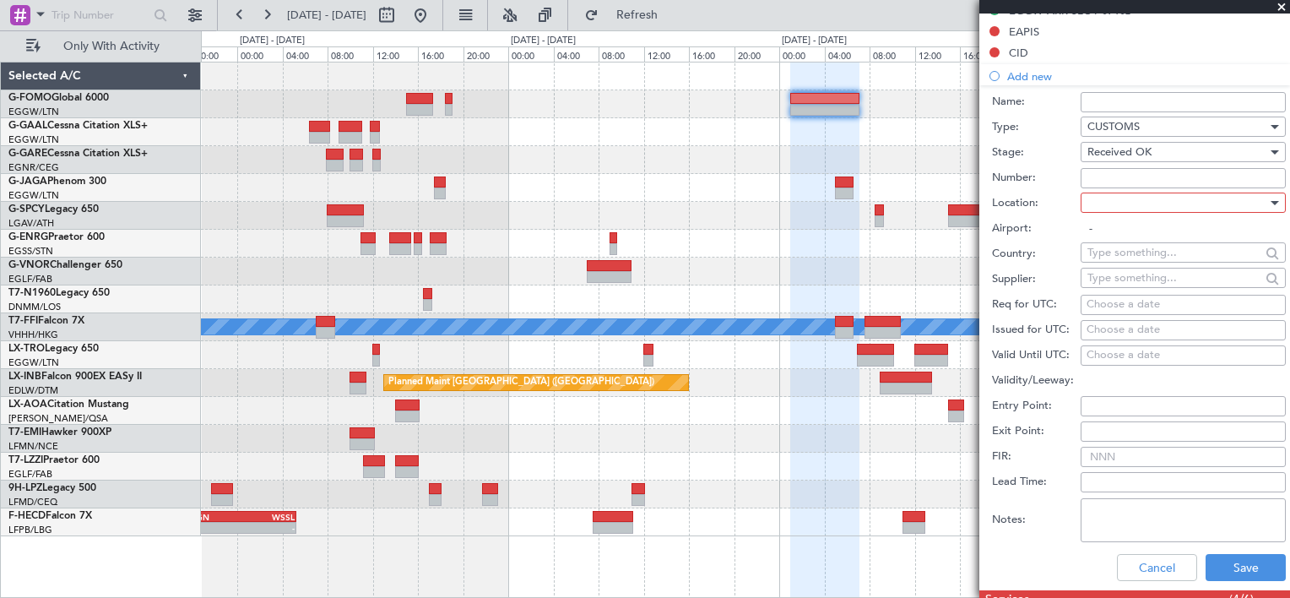
click at [1106, 203] on div at bounding box center [1177, 202] width 180 height 25
click at [1121, 239] on span "Departure" at bounding box center [1176, 235] width 177 height 25
type input "KTEB / TEB"
click at [1214, 577] on button "Save" at bounding box center [1245, 567] width 80 height 27
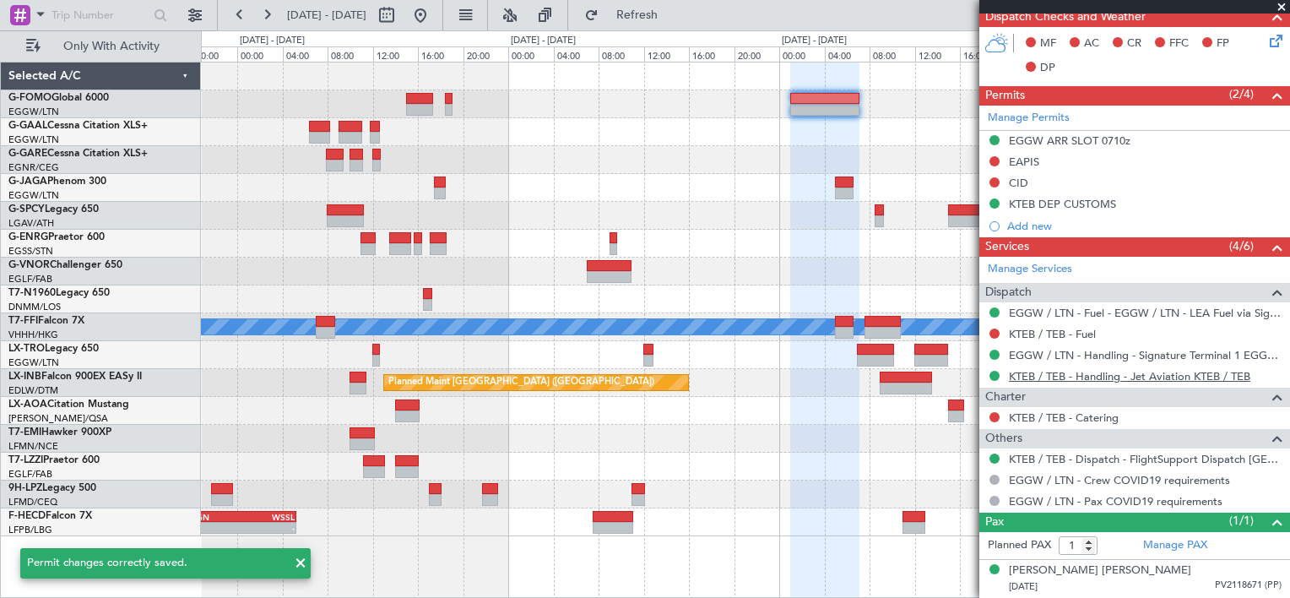
scroll to position [457, 0]
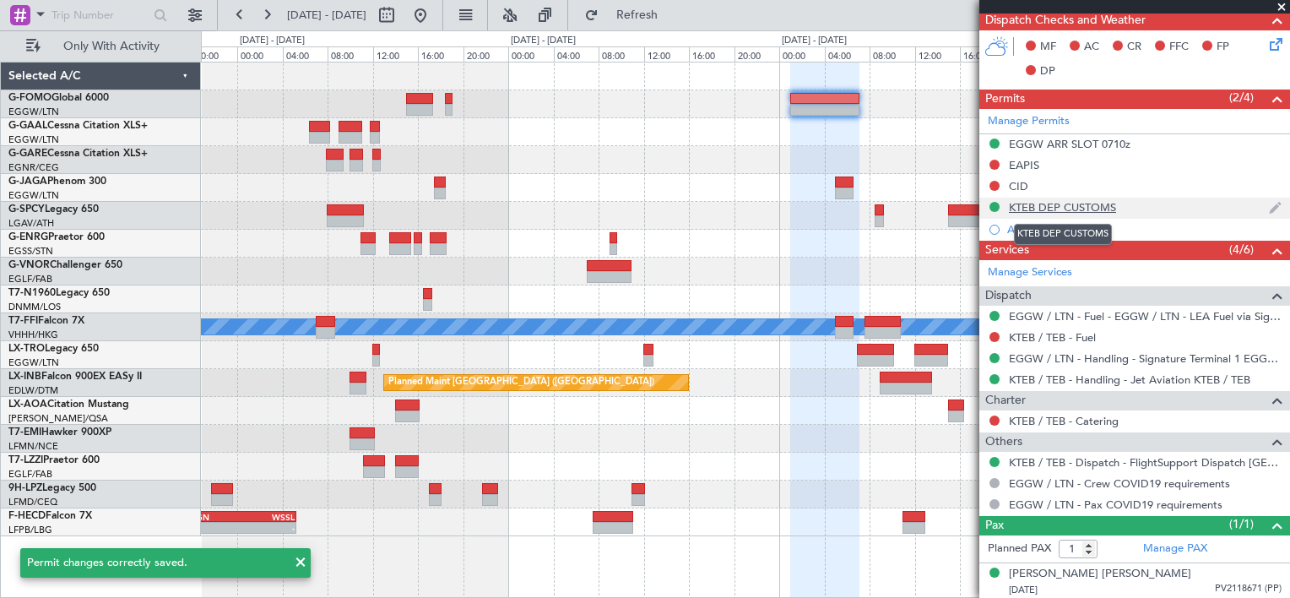
click at [1094, 204] on div "KTEB DEP CUSTOMS" at bounding box center [1062, 207] width 107 height 14
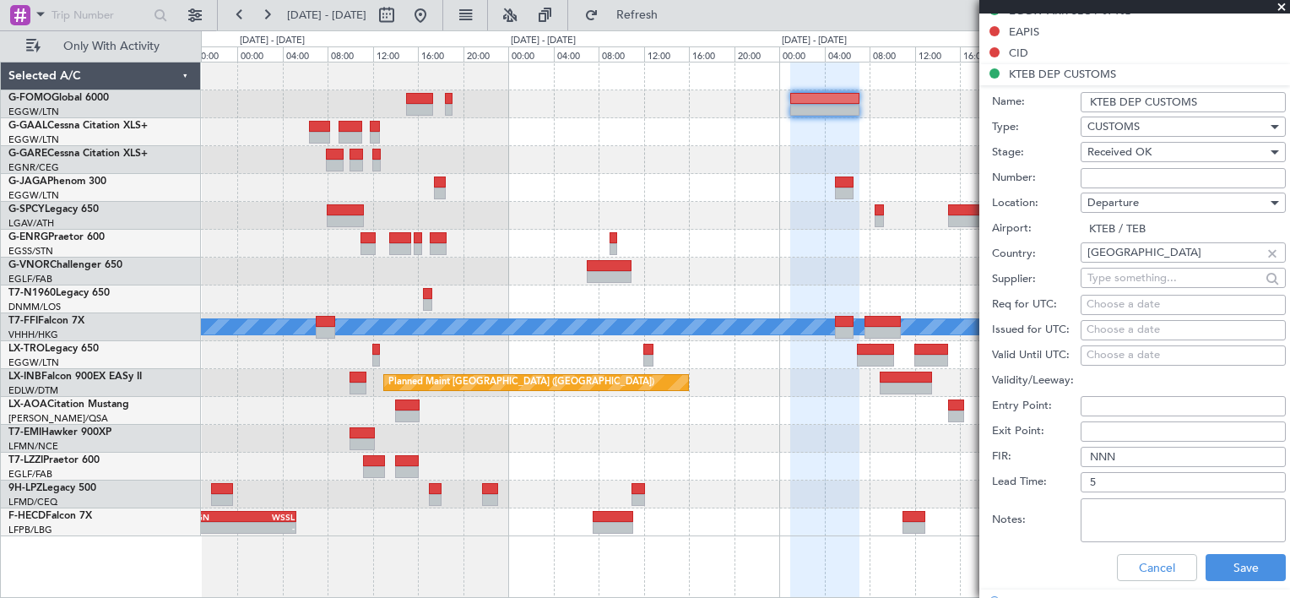
scroll to position [760, 0]
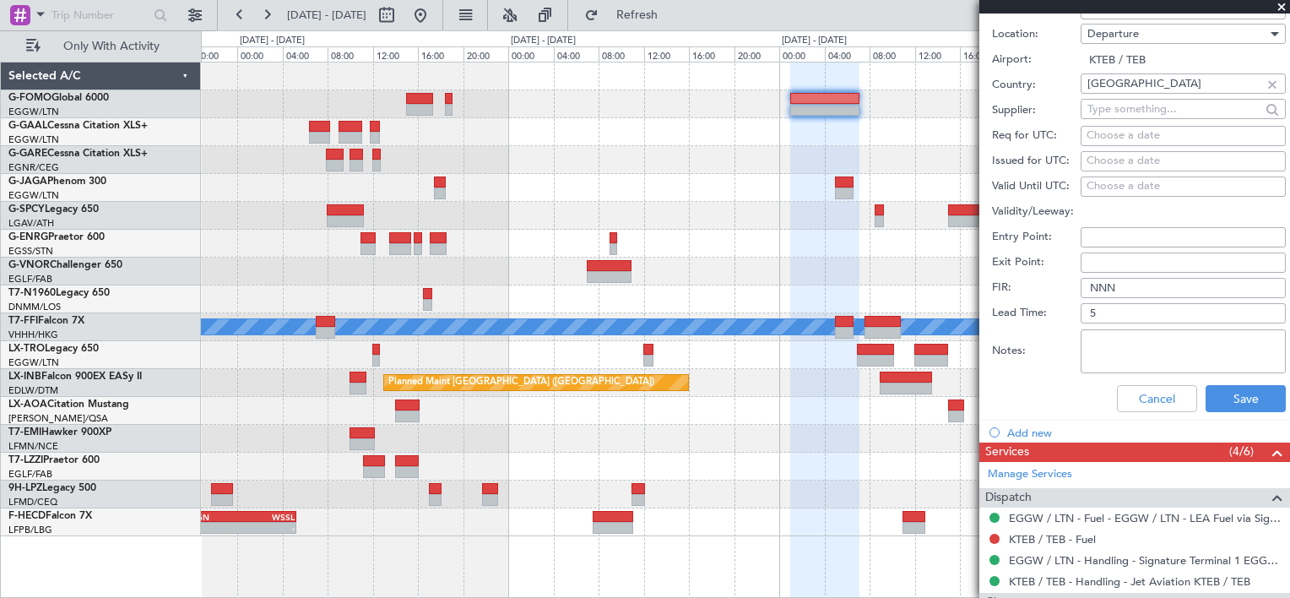
drag, startPoint x: 1101, startPoint y: 348, endPoint x: 1289, endPoint y: 317, distance: 190.6
click at [1101, 348] on textarea "Notes:" at bounding box center [1182, 351] width 205 height 44
type textarea "Confirmed by A.M."
drag, startPoint x: 1121, startPoint y: 395, endPoint x: 1105, endPoint y: 388, distance: 17.4
click at [1117, 392] on button "Cancel" at bounding box center [1157, 398] width 80 height 27
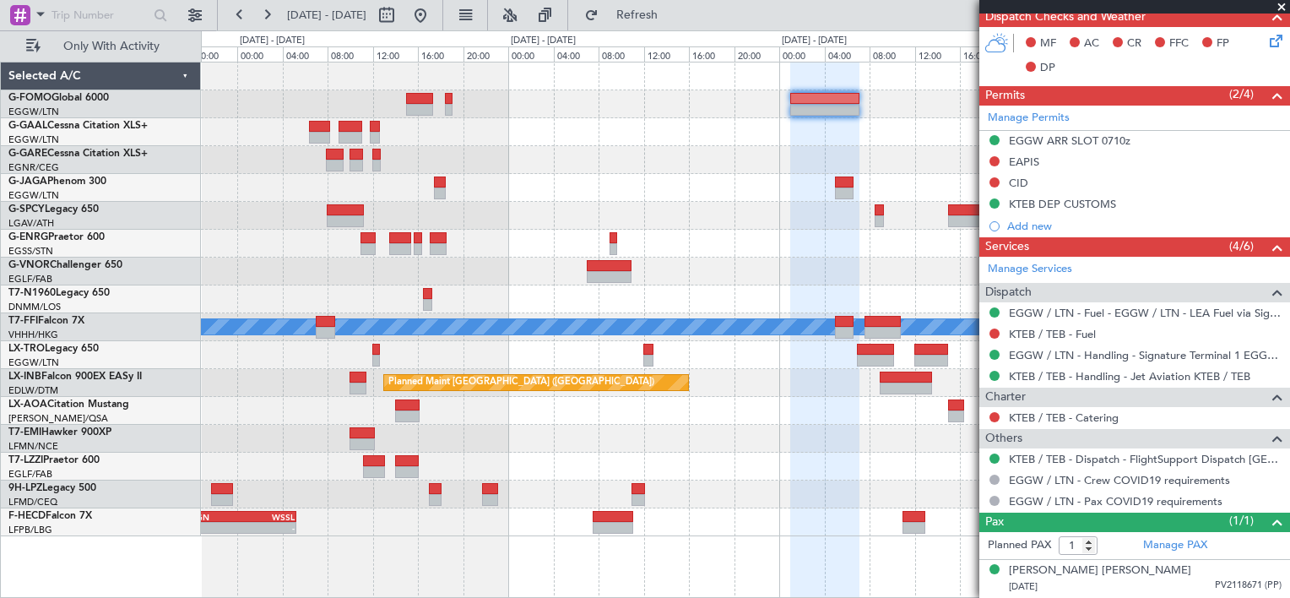
scroll to position [457, 0]
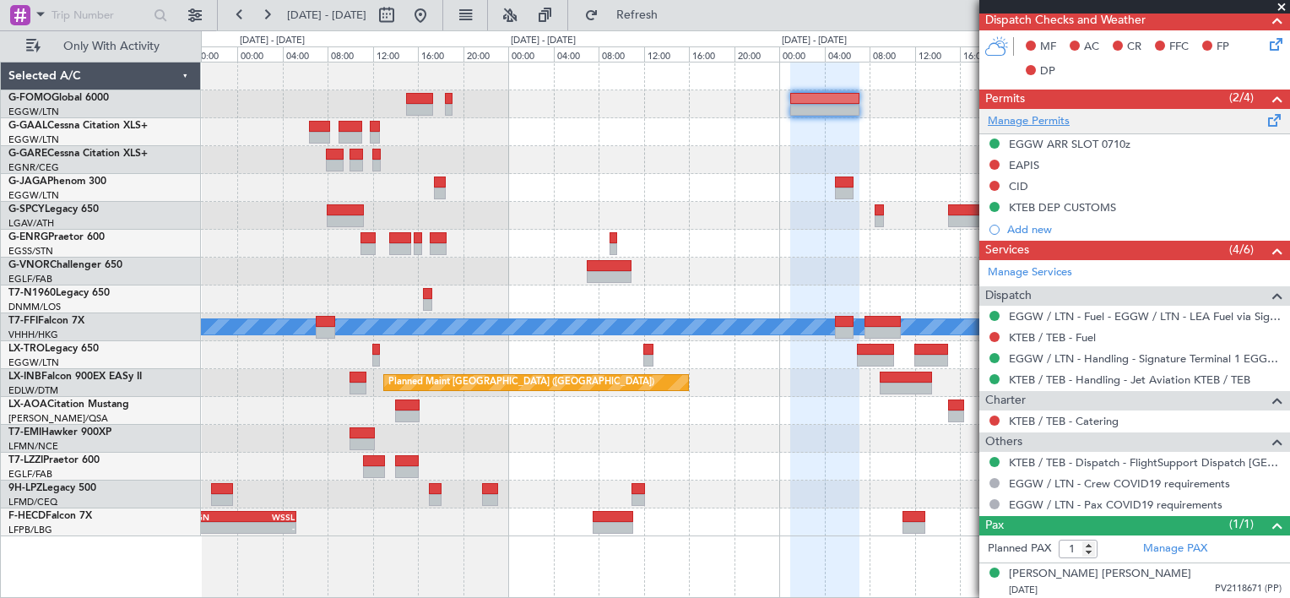
click at [1034, 121] on link "Manage Permits" at bounding box center [1028, 121] width 82 height 17
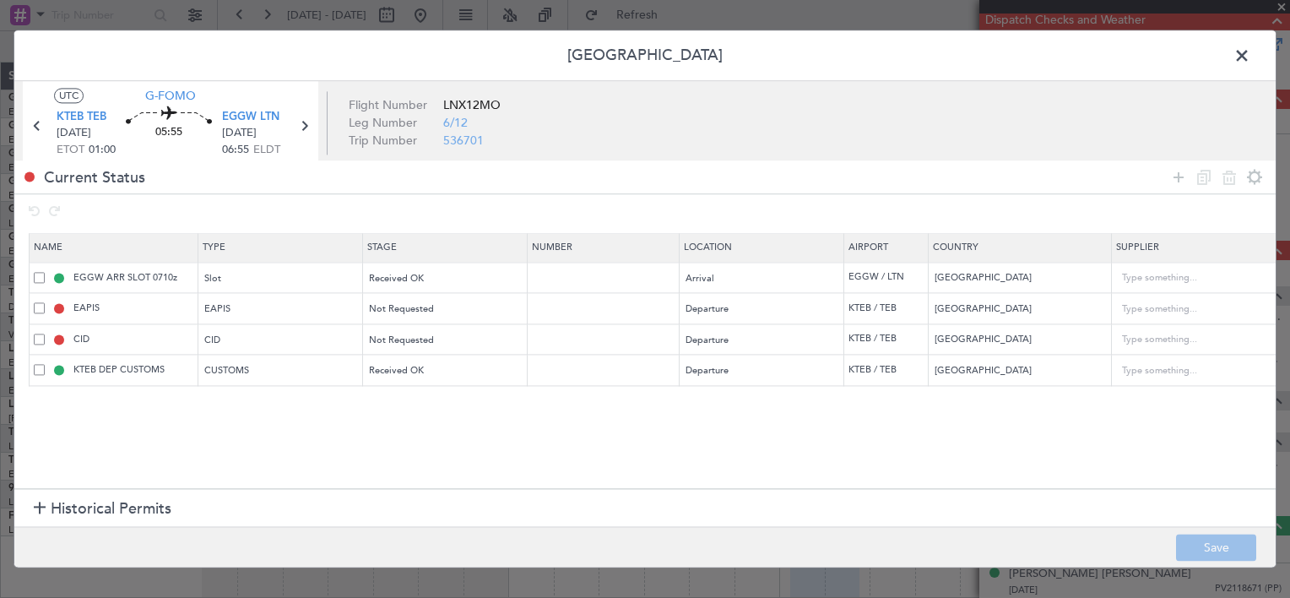
drag, startPoint x: 37, startPoint y: 366, endPoint x: 197, endPoint y: 388, distance: 161.0
click at [37, 365] on span at bounding box center [39, 369] width 11 height 11
click at [46, 364] on input "checkbox" at bounding box center [46, 364] width 0 height 0
click at [1223, 172] on icon at bounding box center [1229, 177] width 20 height 20
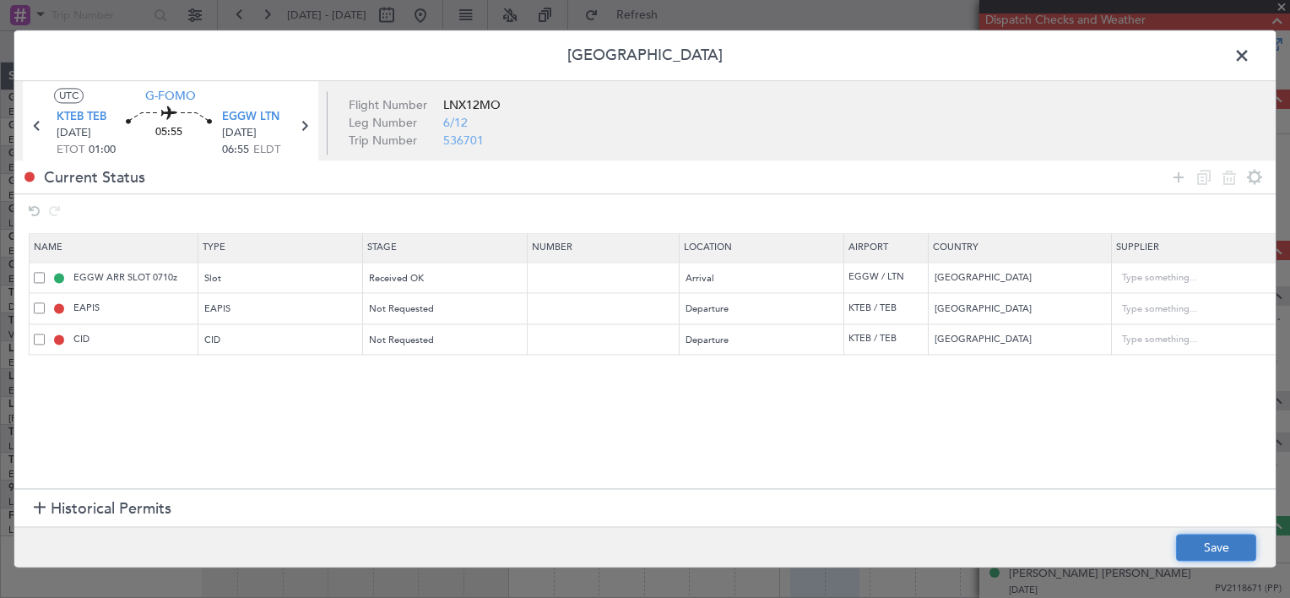
click at [1220, 540] on button "Save" at bounding box center [1216, 547] width 80 height 27
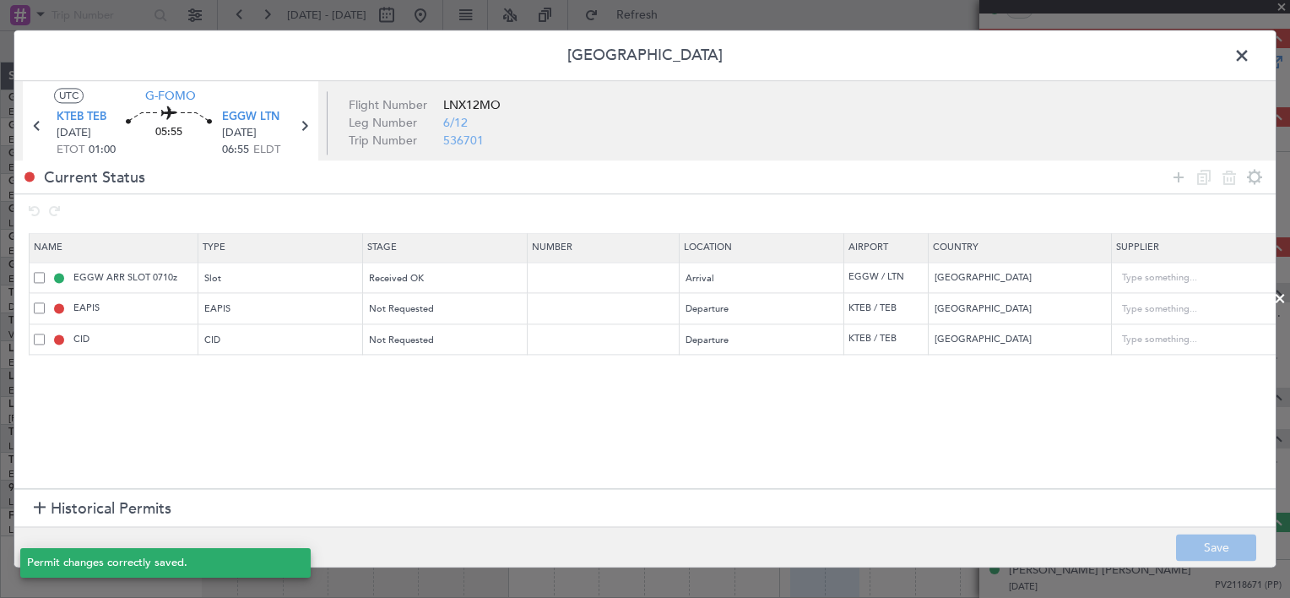
scroll to position [435, 0]
click at [1250, 57] on span at bounding box center [1250, 60] width 0 height 34
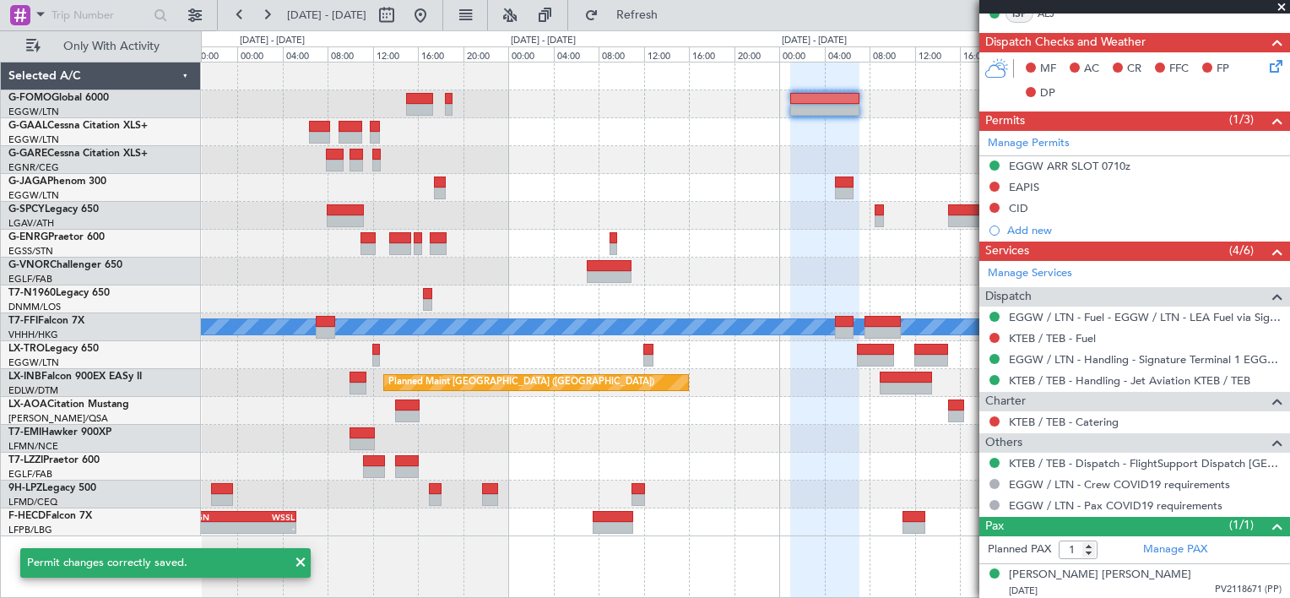
click at [646, 212] on div at bounding box center [745, 216] width 1088 height 28
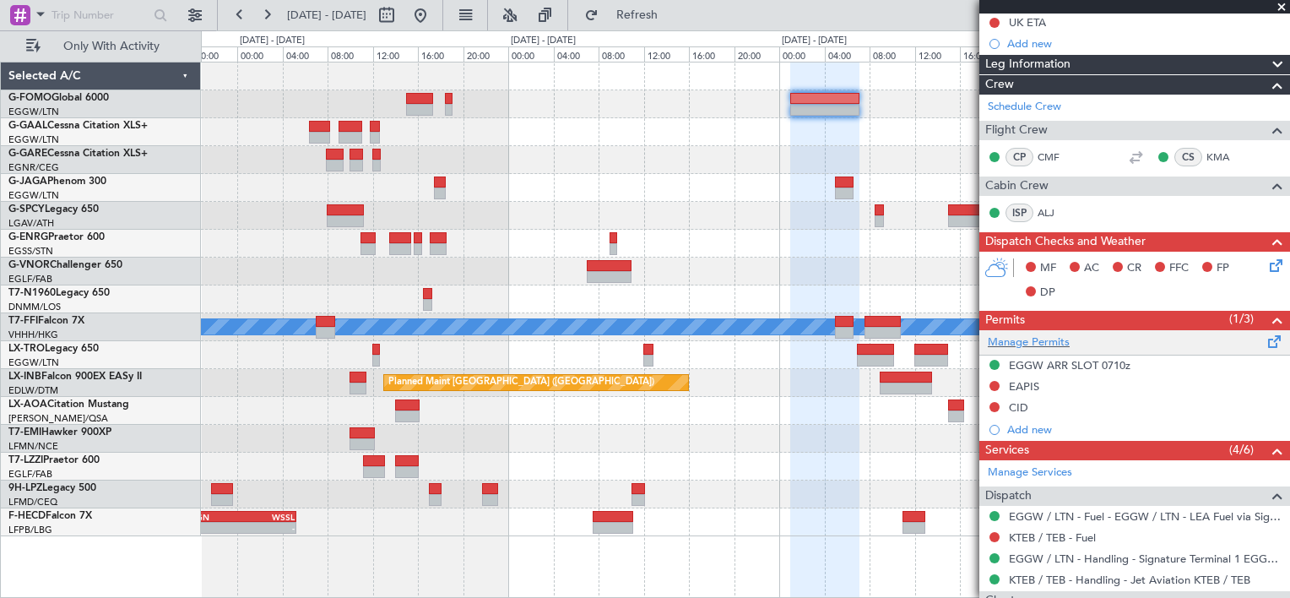
scroll to position [253, 0]
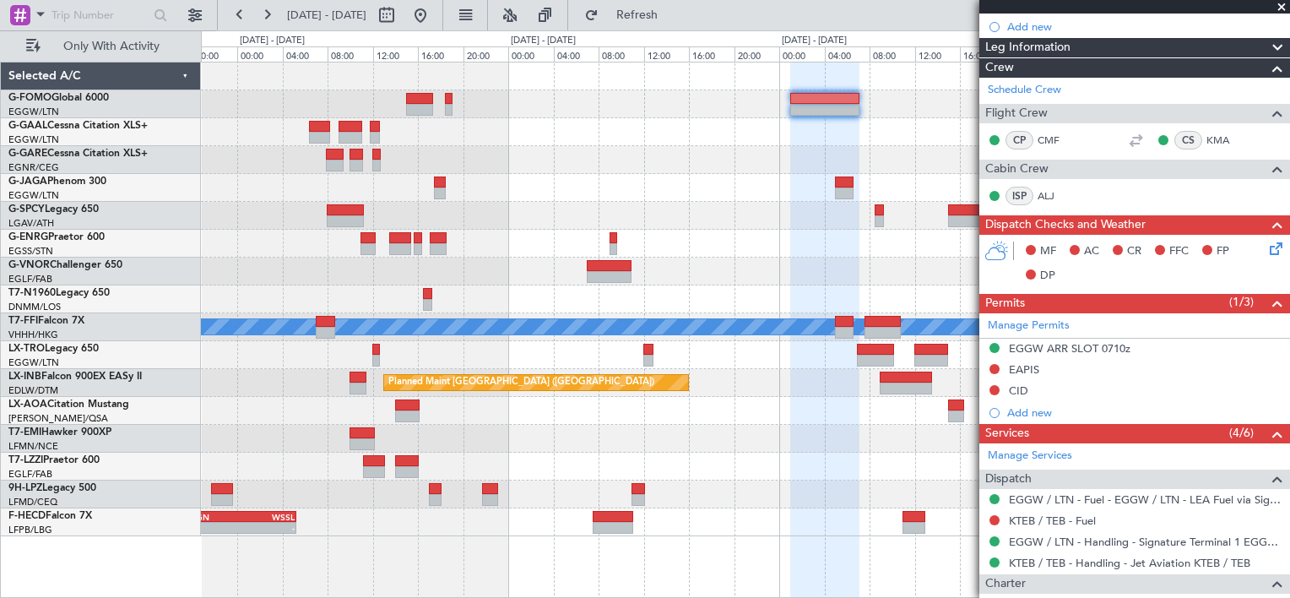
click at [756, 194] on div "Planned Maint [GEOGRAPHIC_DATA] ([GEOGRAPHIC_DATA])" at bounding box center [745, 188] width 1088 height 28
click at [1279, 7] on span at bounding box center [1281, 7] width 17 height 15
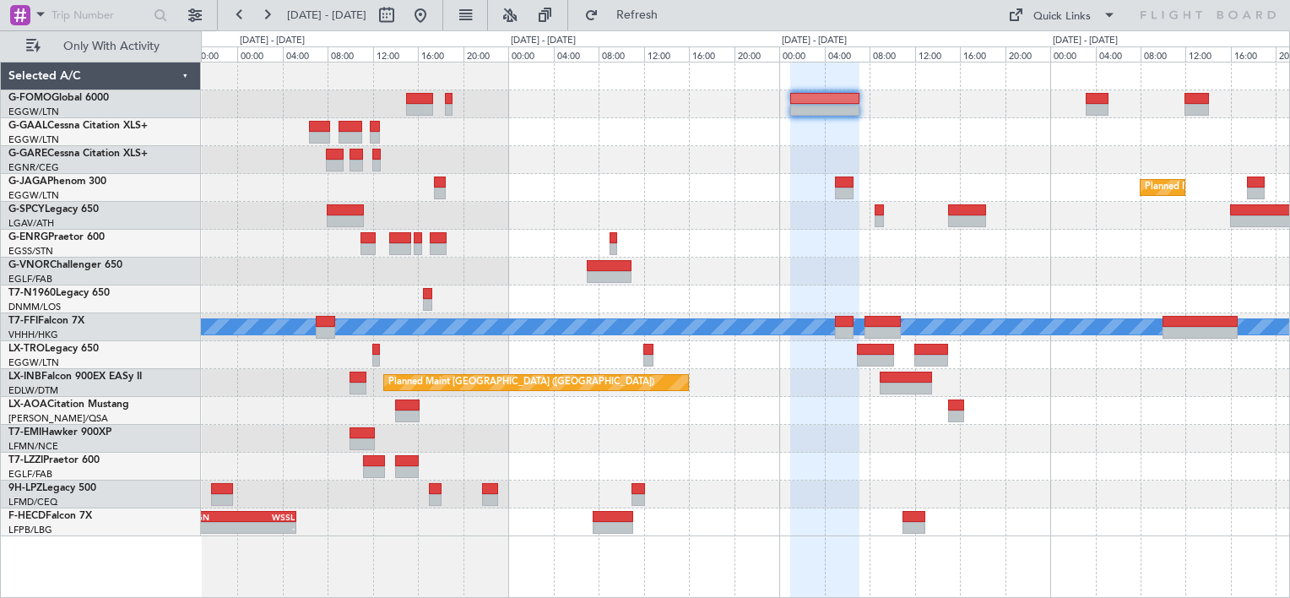
type input "0"
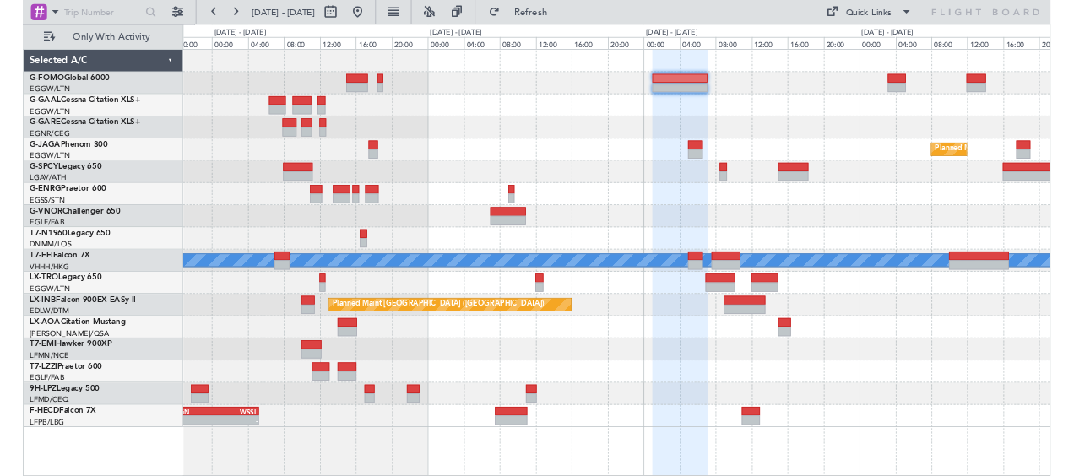
scroll to position [0, 0]
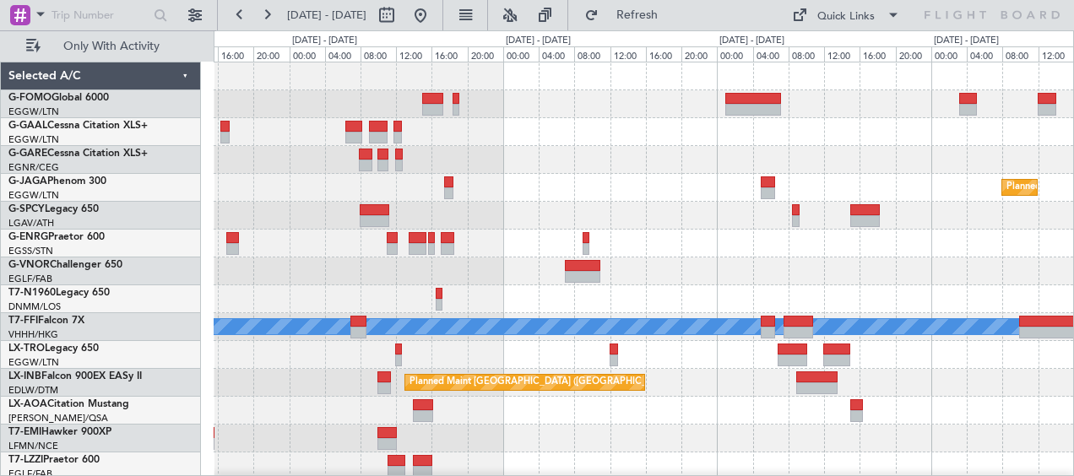
click at [625, 145] on div "Owner" at bounding box center [643, 132] width 859 height 28
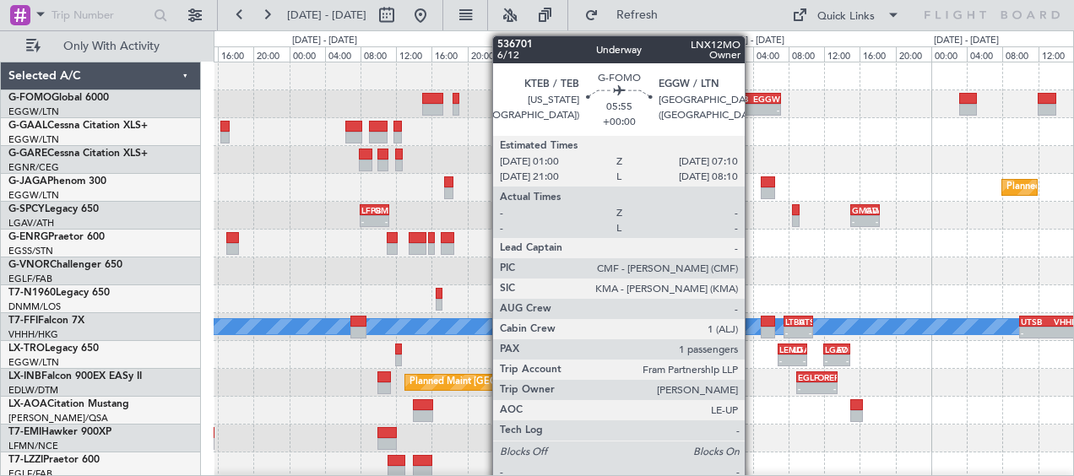
click at [753, 98] on div "EGGW" at bounding box center [766, 99] width 26 height 10
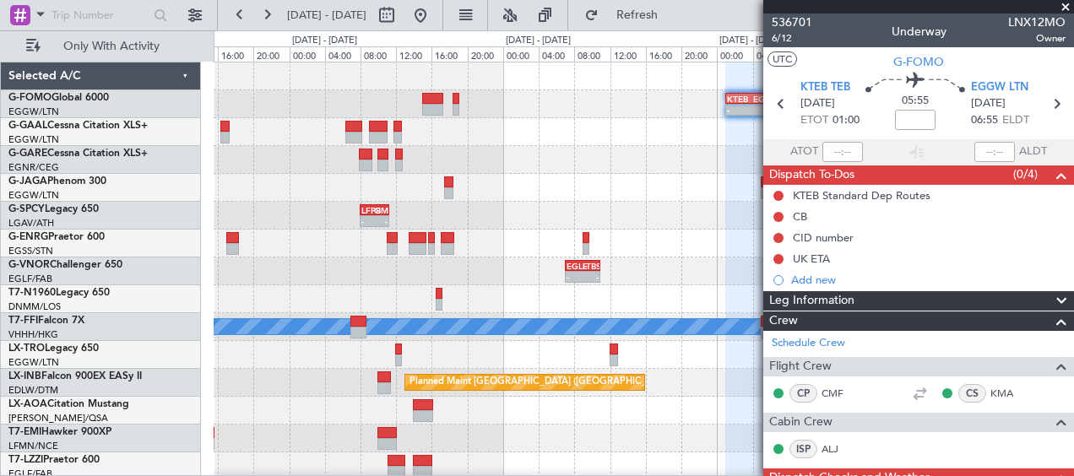
drag, startPoint x: 1064, startPoint y: 4, endPoint x: 623, endPoint y: 116, distance: 455.4
click at [1064, 4] on span at bounding box center [1065, 7] width 17 height 15
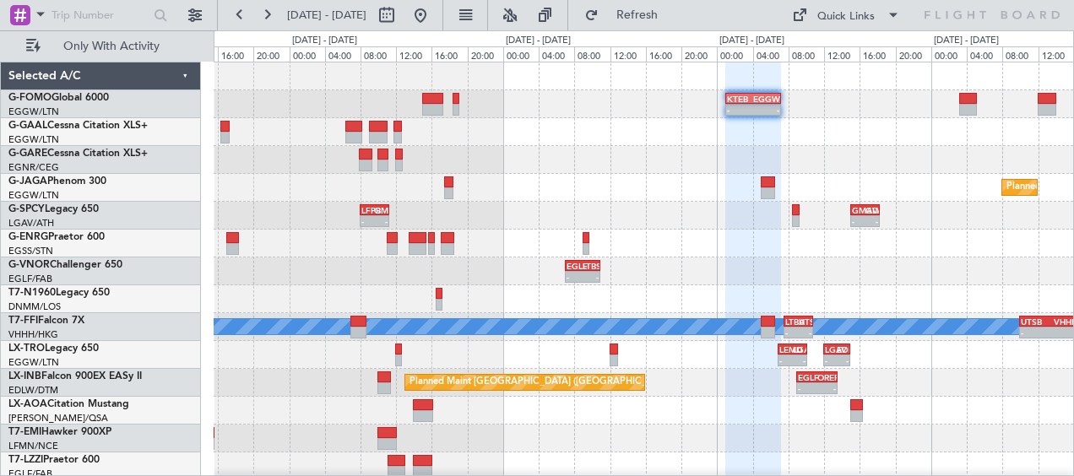
type input "0"
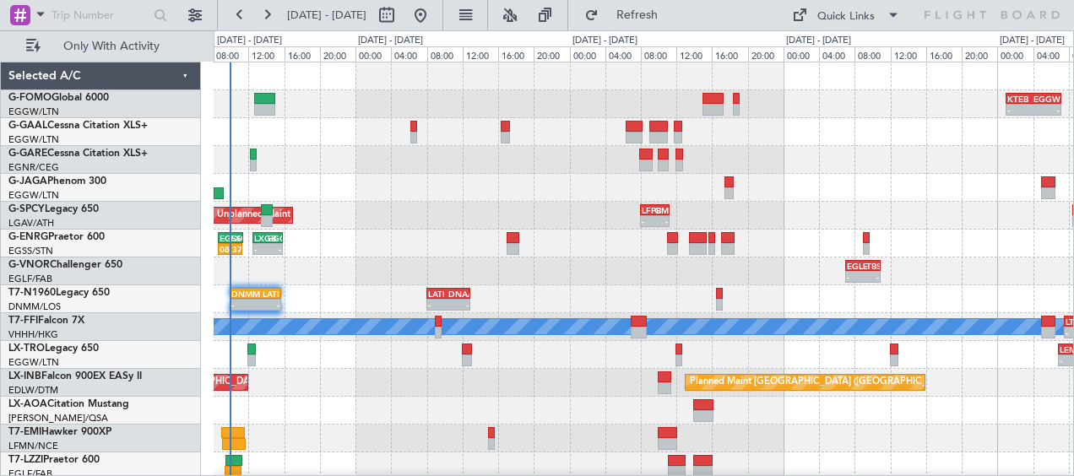
click at [846, 176] on div "- - KTEB 01:00 Z EGGW 07:10 Z Planned Maint [GEOGRAPHIC_DATA] ([GEOGRAPHIC_DATA…" at bounding box center [643, 298] width 859 height 473
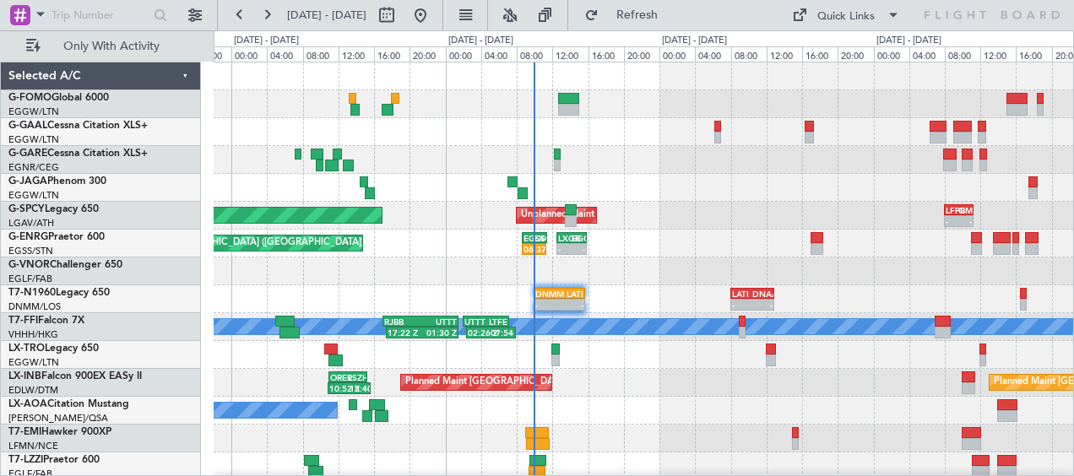
click at [726, 210] on div "AOG Maint Dusseldorf Planned [GEOGRAPHIC_DATA] - - LFPB 08:00 Z GMMX 11:15 Z Un…" at bounding box center [643, 298] width 859 height 473
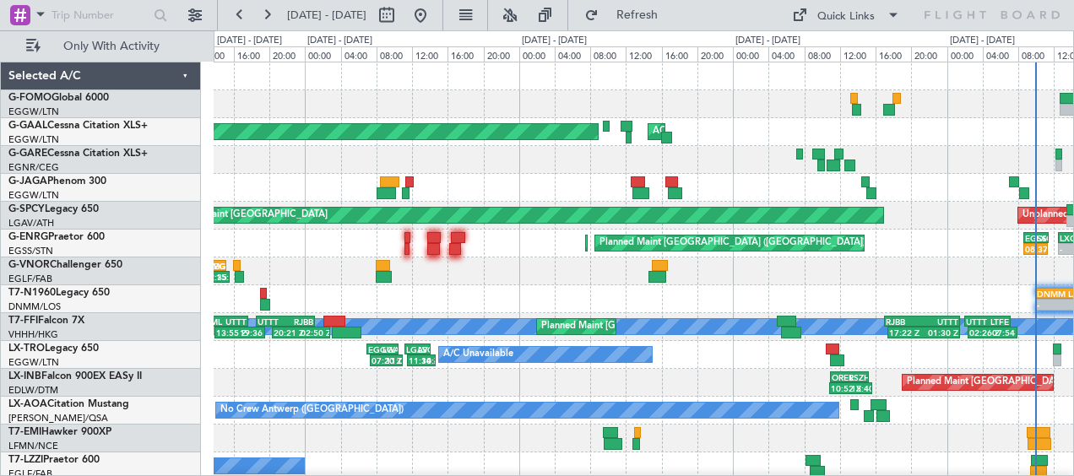
click at [822, 128] on div "06:10 Z 13:35 Z EGGW 06:00 Z KTEB 13:15 Z AOG Maint [GEOGRAPHIC_DATA] Planned […" at bounding box center [643, 298] width 859 height 473
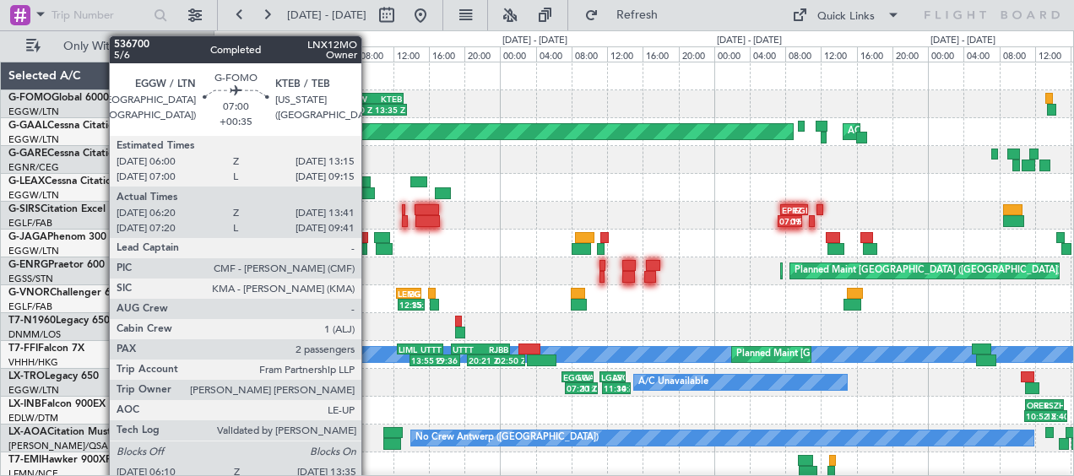
click at [369, 99] on div "EGGW" at bounding box center [355, 99] width 31 height 10
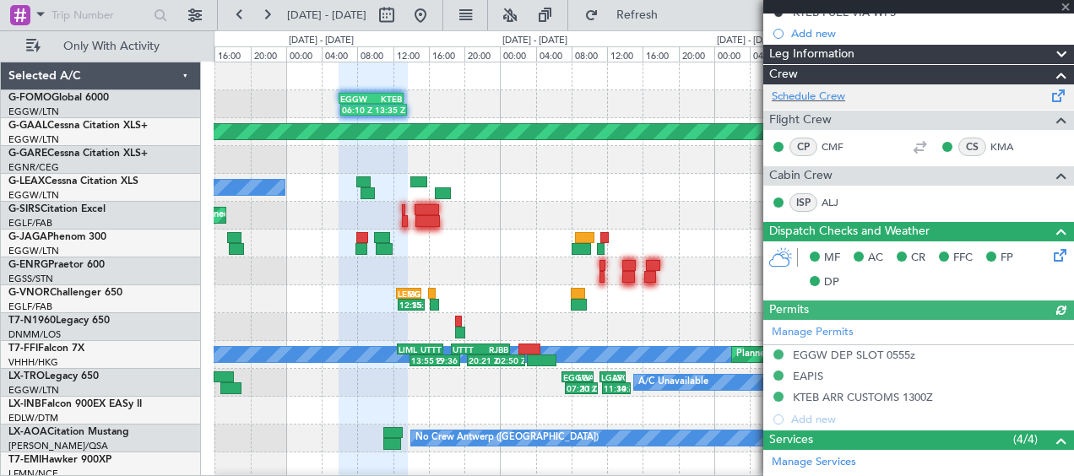
scroll to position [338, 0]
